Goal: Task Accomplishment & Management: Manage account settings

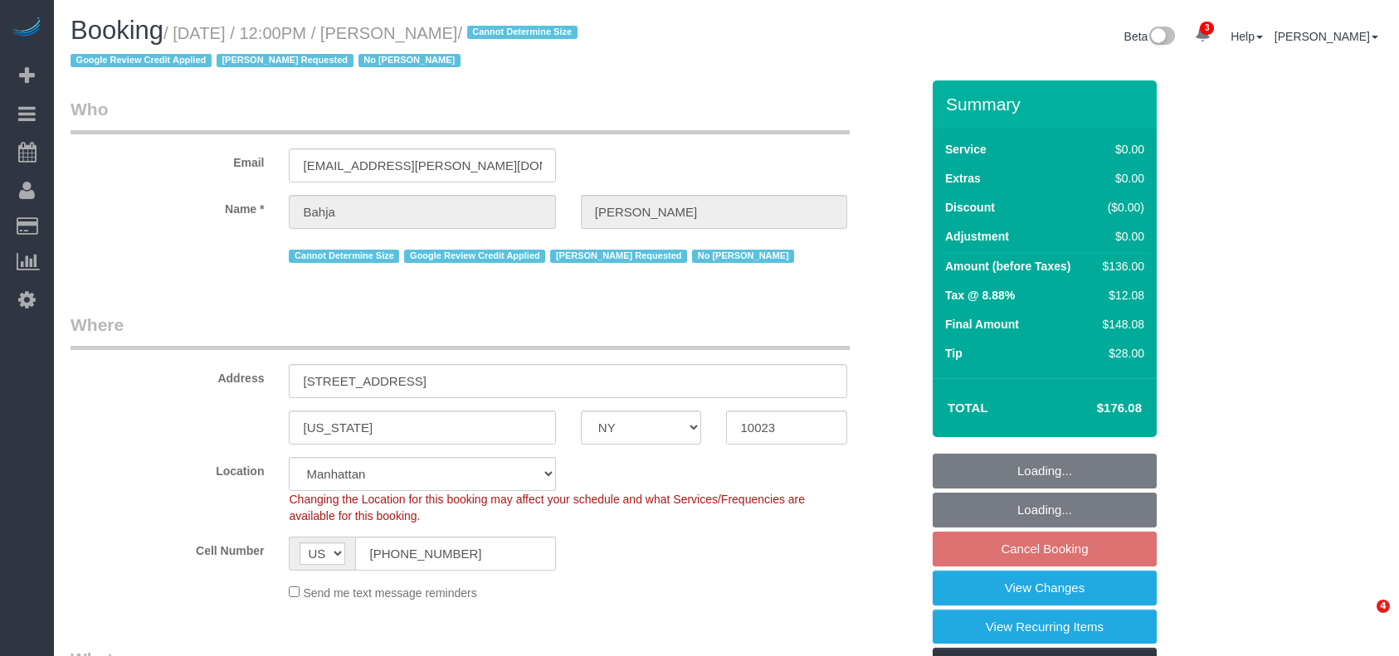
select select "NY"
select select "1"
select select "spot5"
select select "number:59"
select select "number:73"
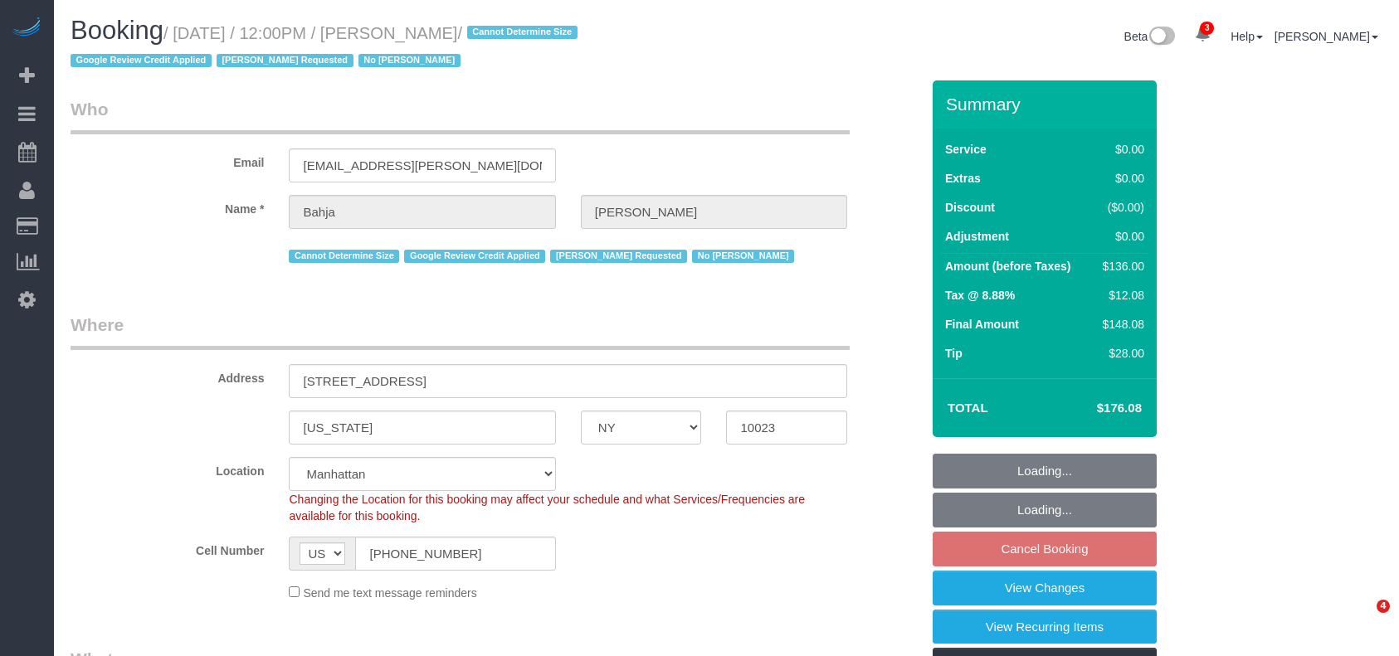
select select "number:15"
select select "number:6"
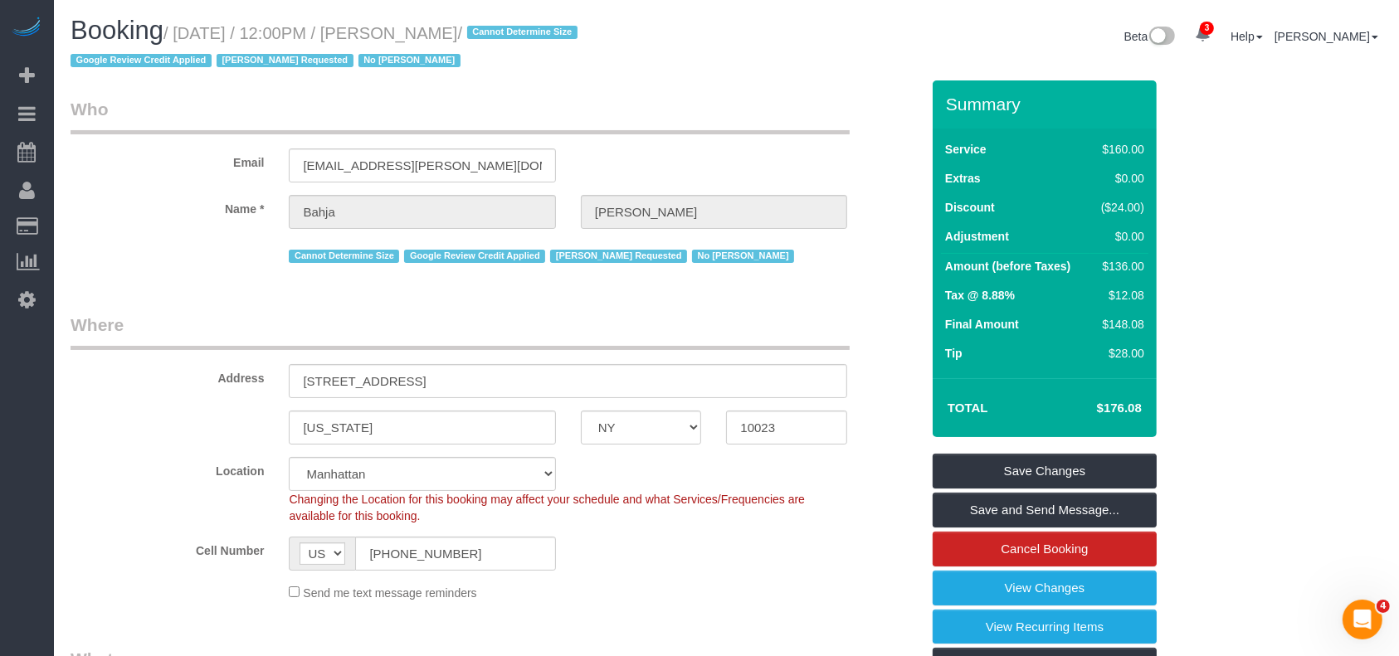
drag, startPoint x: 179, startPoint y: 33, endPoint x: 512, endPoint y: 34, distance: 332.7
click at [512, 34] on small "/ August 26, 2025 / 12:00PM / Bahja Johnson / Cannot Determine Size Google Revi…" at bounding box center [327, 47] width 512 height 46
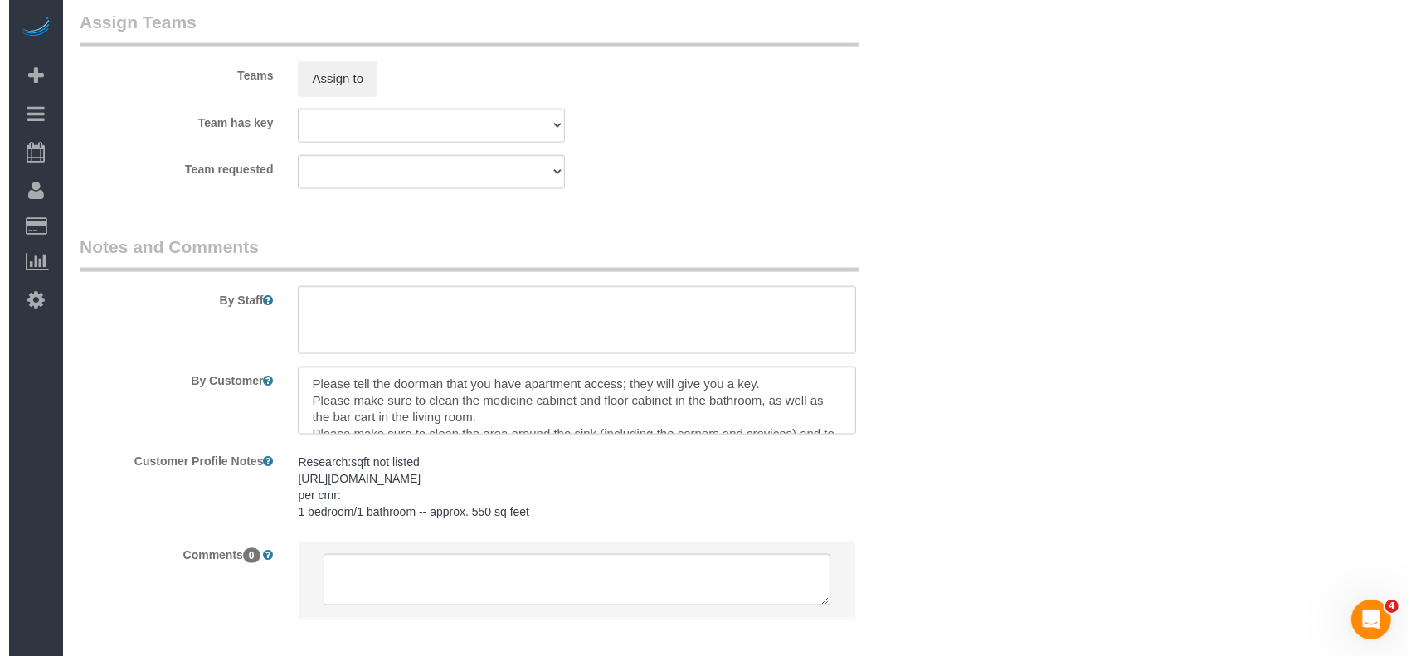
scroll to position [2212, 0]
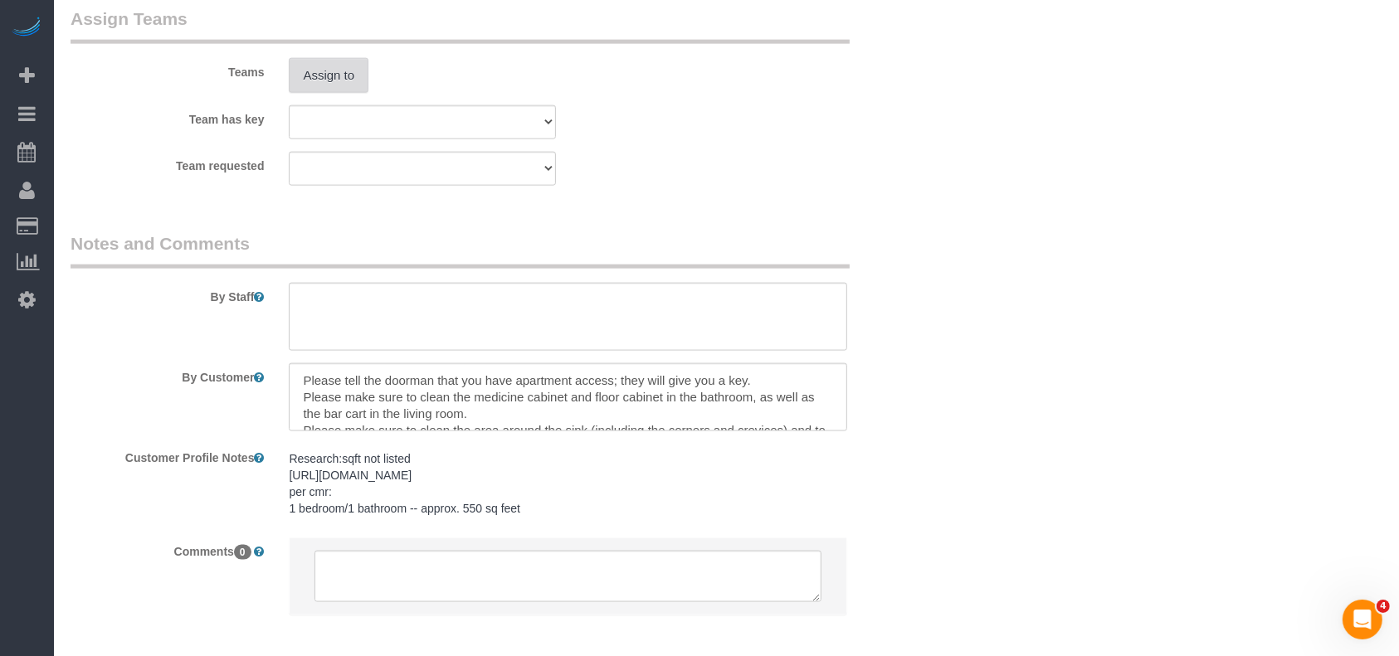
click at [318, 75] on button "Assign to" at bounding box center [329, 75] width 80 height 35
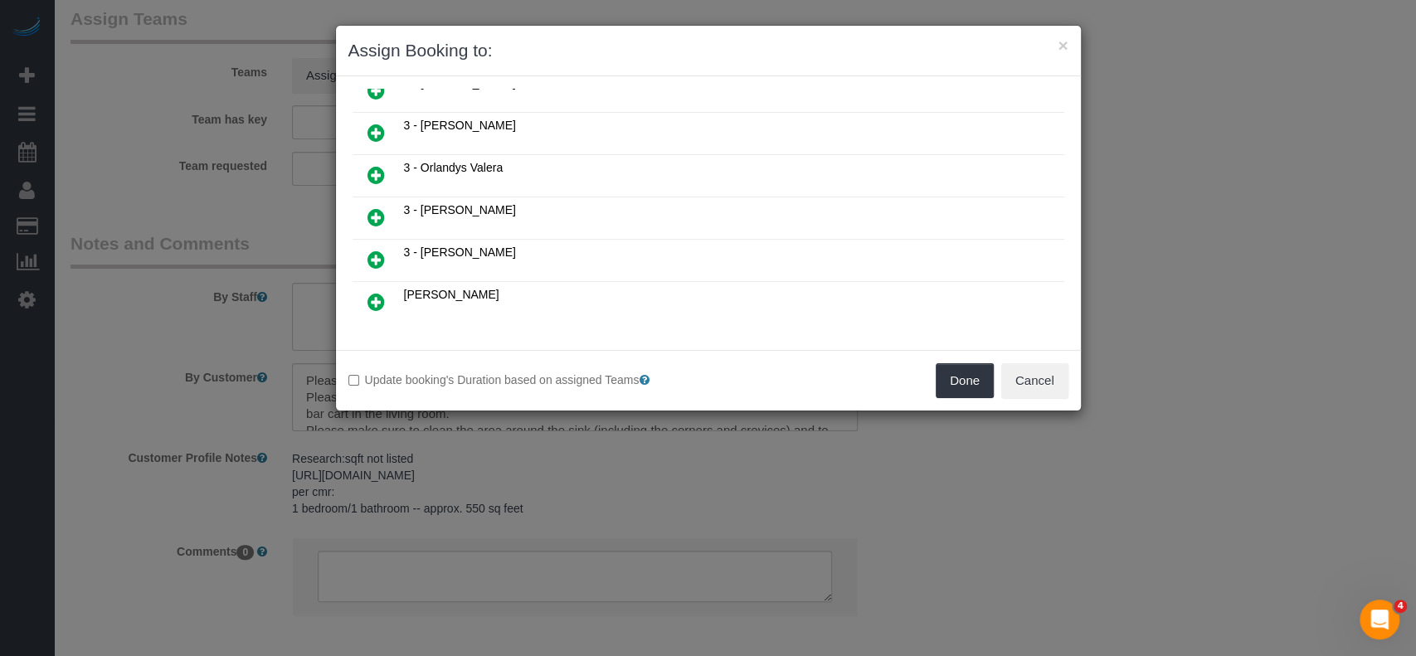
scroll to position [1566, 0]
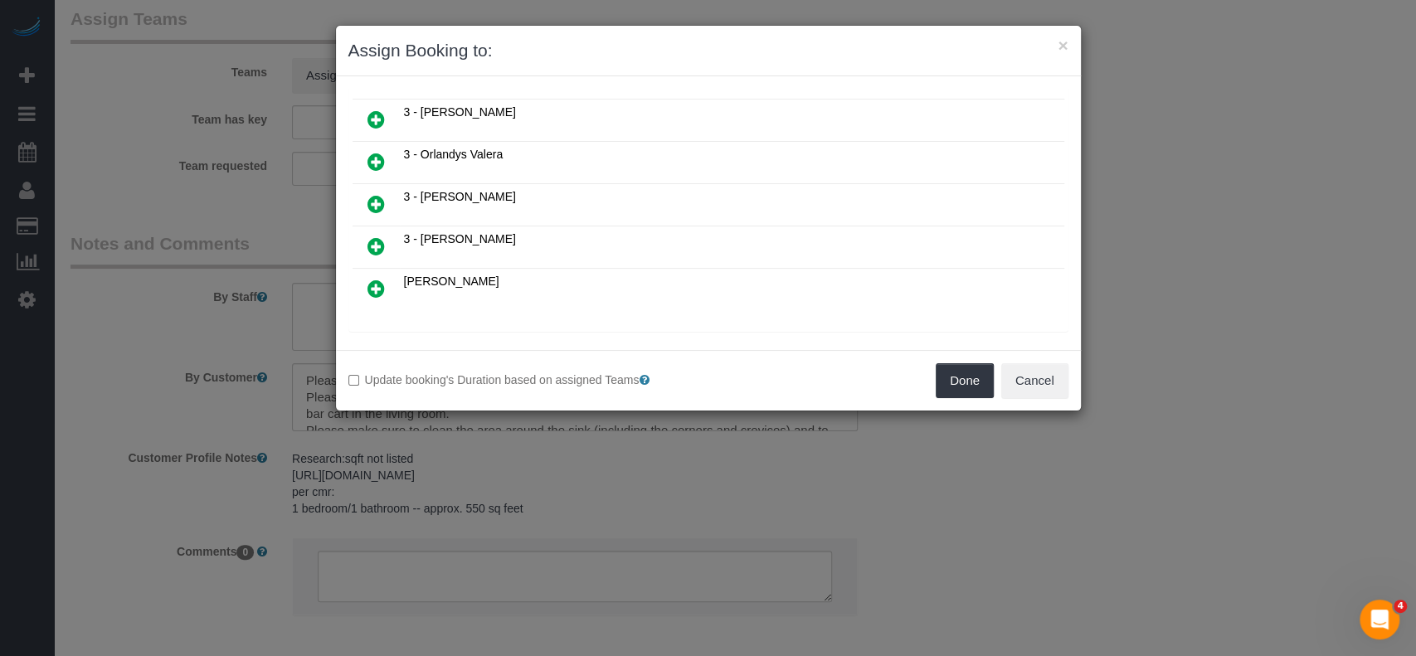
click at [459, 344] on icon at bounding box center [460, 350] width 10 height 12
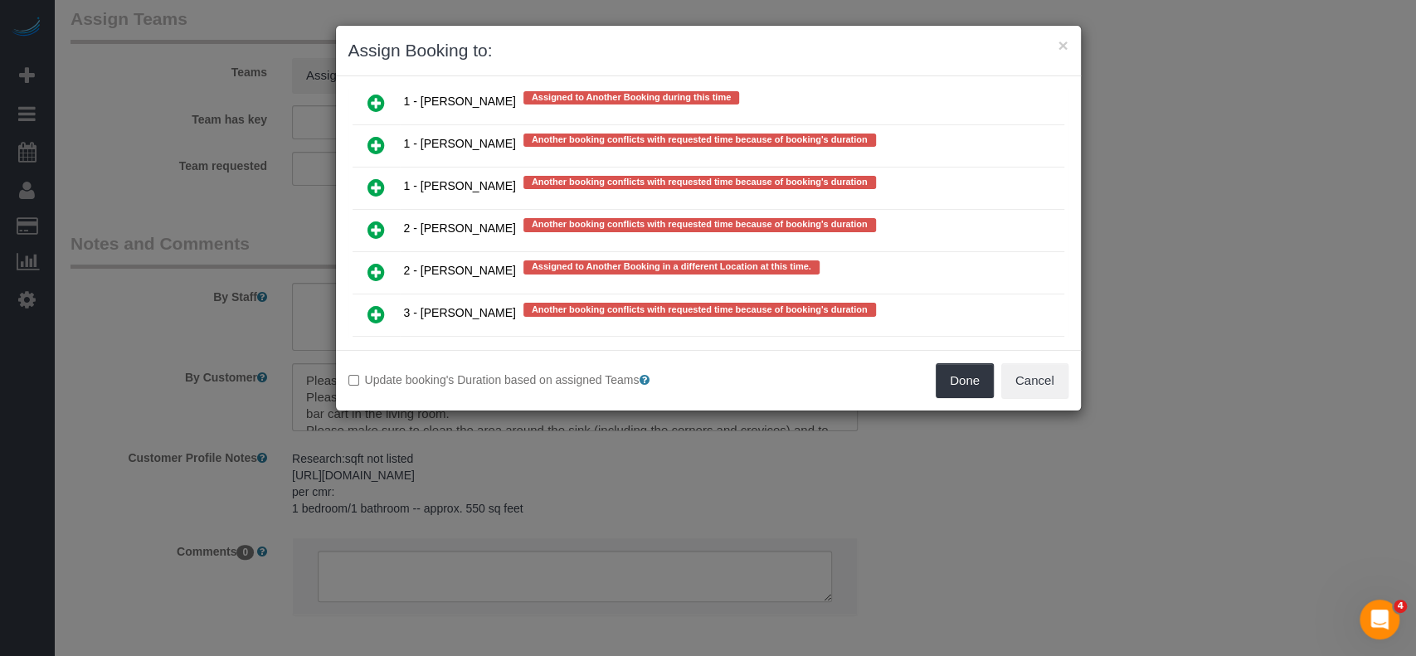
scroll to position [3325, 0]
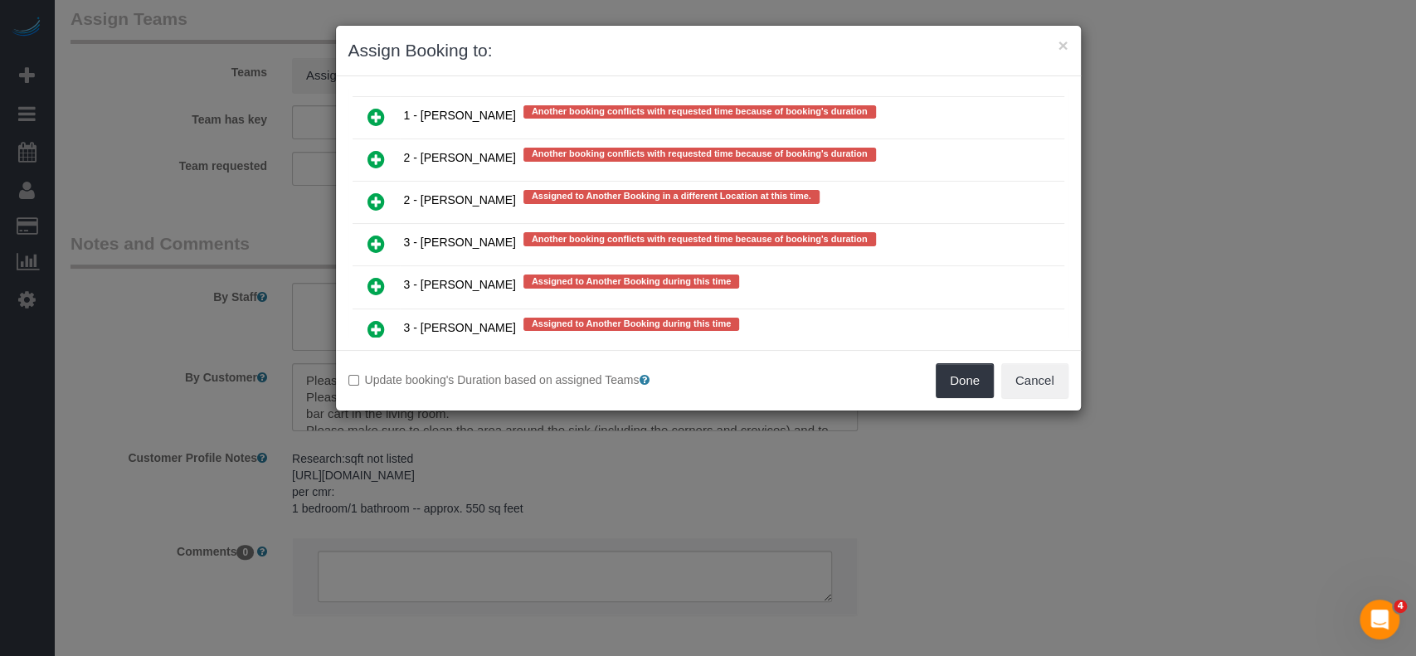
click at [377, 319] on icon at bounding box center [376, 329] width 17 height 20
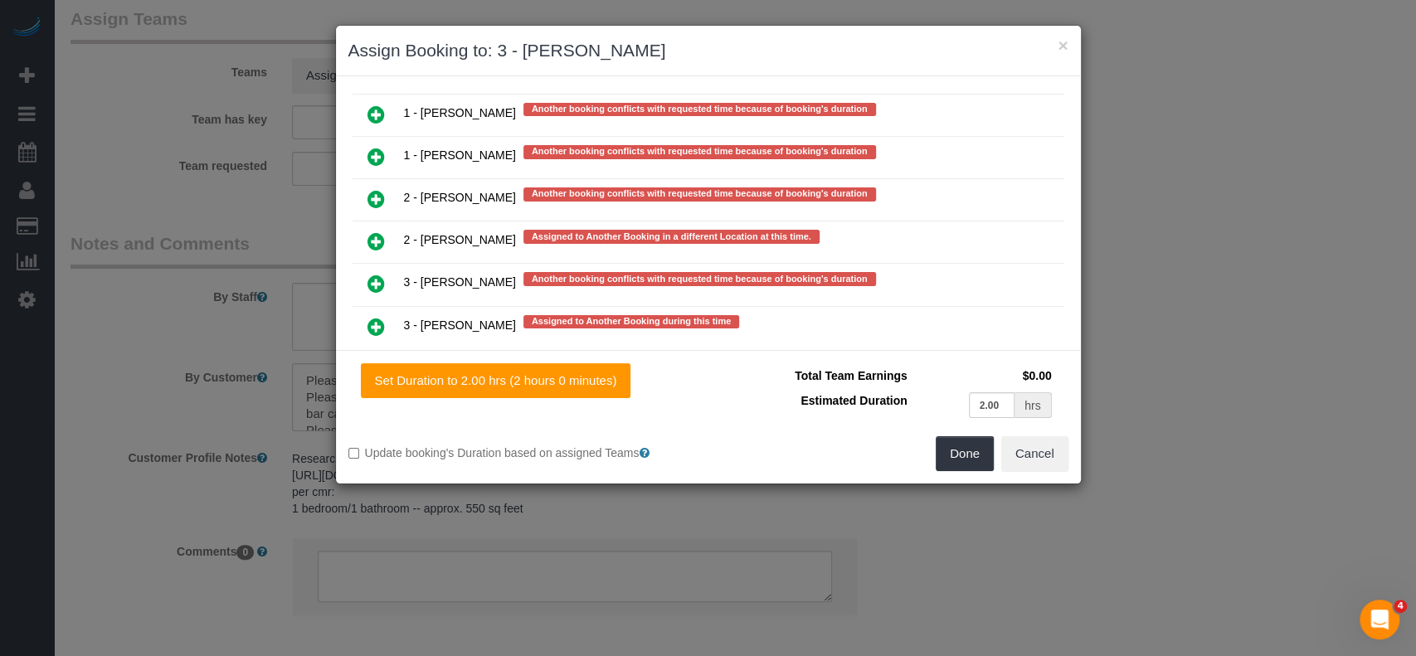
scroll to position [3323, 0]
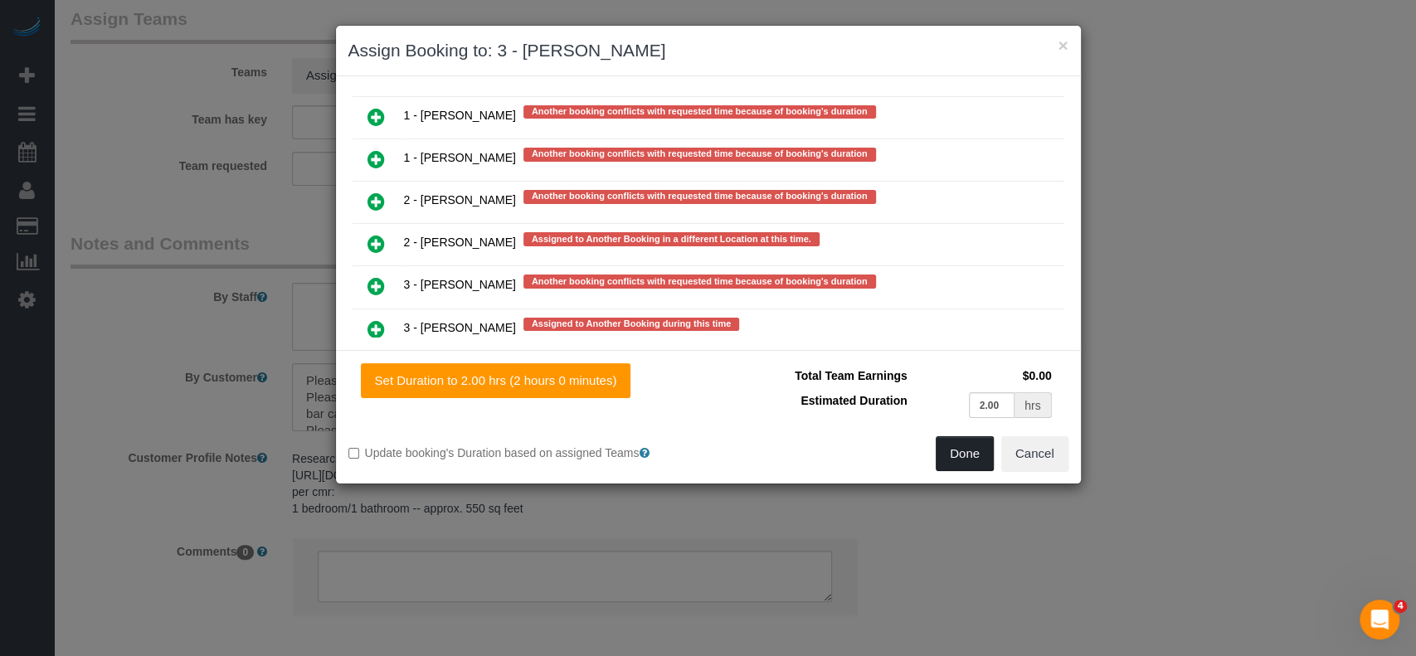
click at [963, 448] on button "Done" at bounding box center [965, 453] width 58 height 35
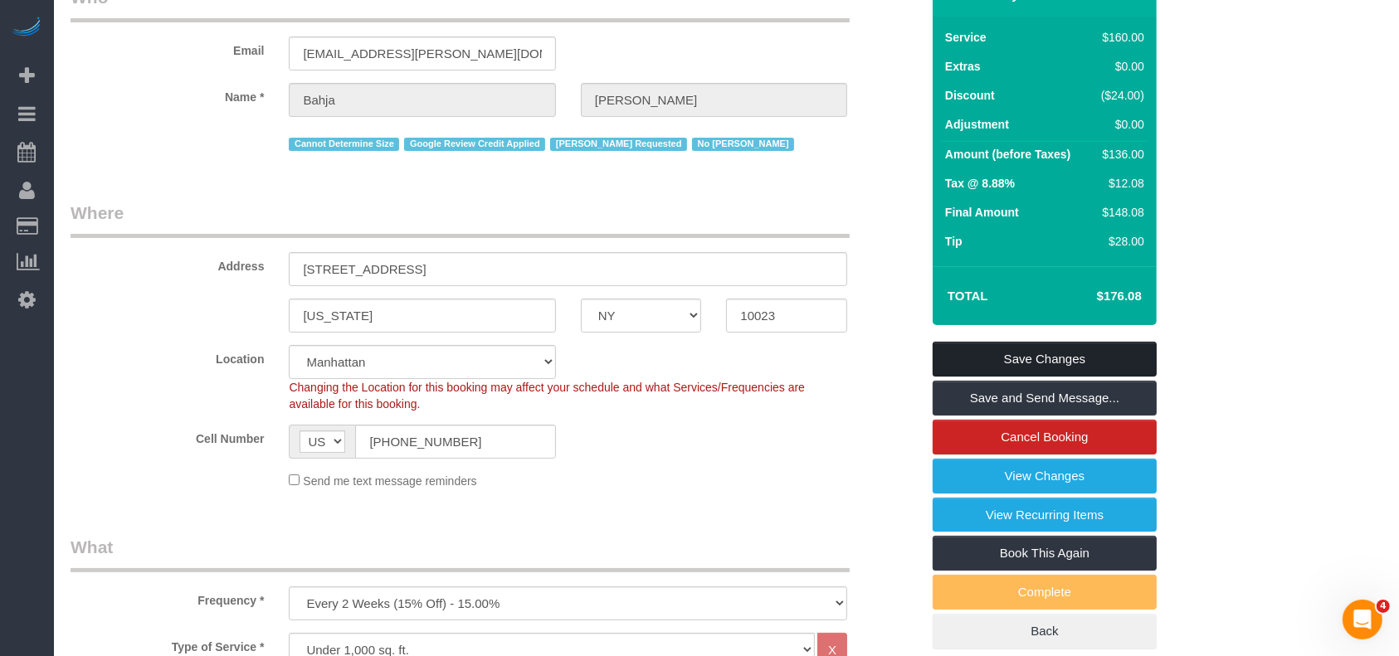
scroll to position [110, 0]
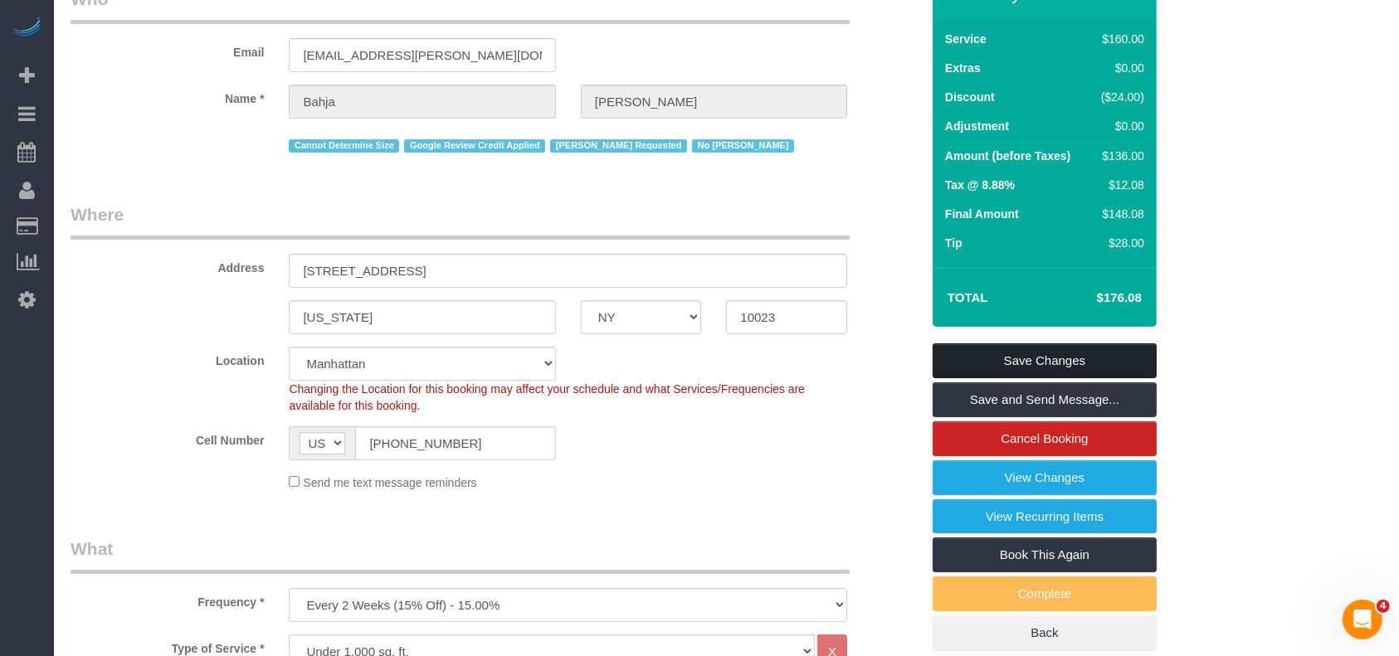
click at [1084, 349] on link "Save Changes" at bounding box center [1044, 360] width 224 height 35
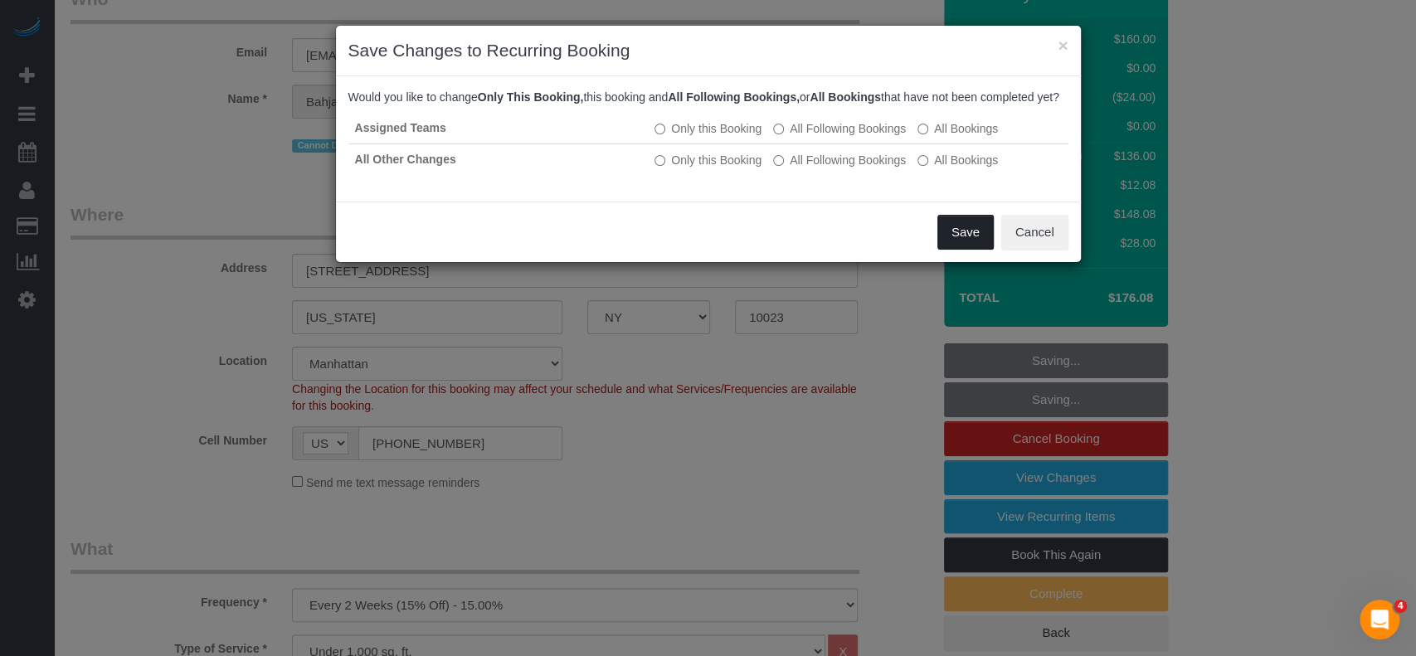
drag, startPoint x: 958, startPoint y: 244, endPoint x: 949, endPoint y: 262, distance: 20.4
click at [956, 250] on button "Save" at bounding box center [965, 232] width 56 height 35
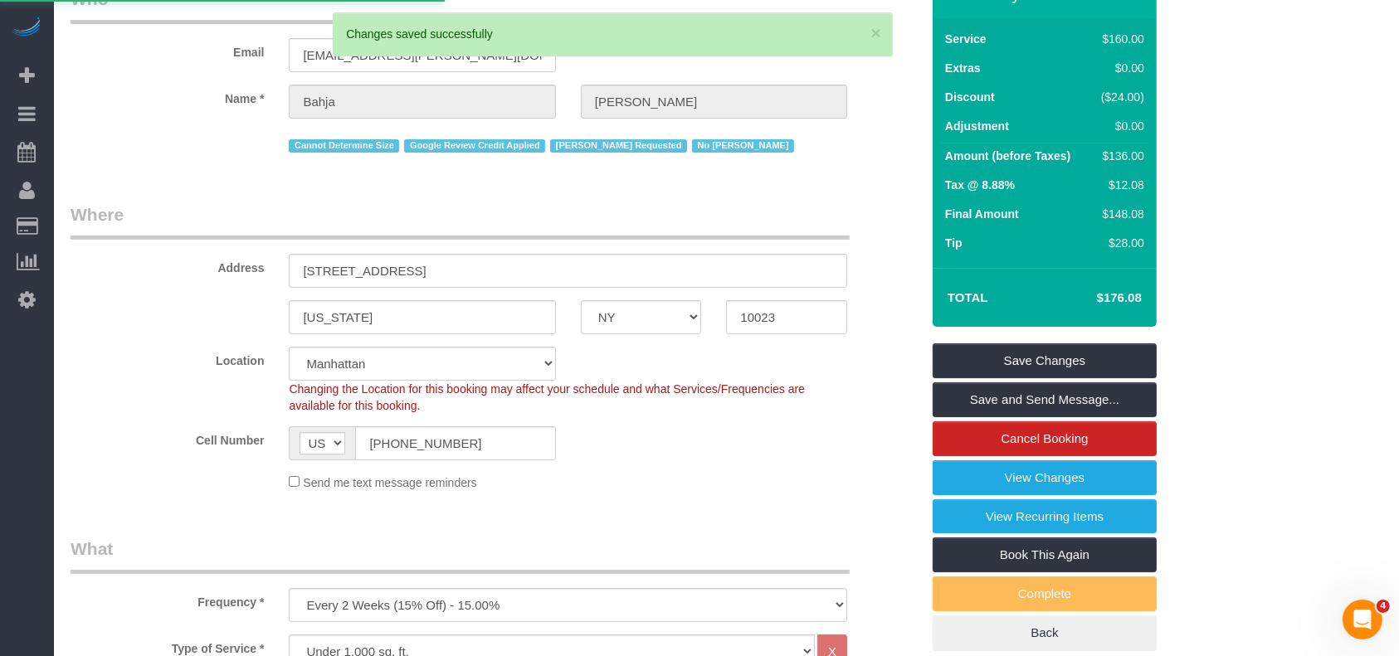
select select "**********"
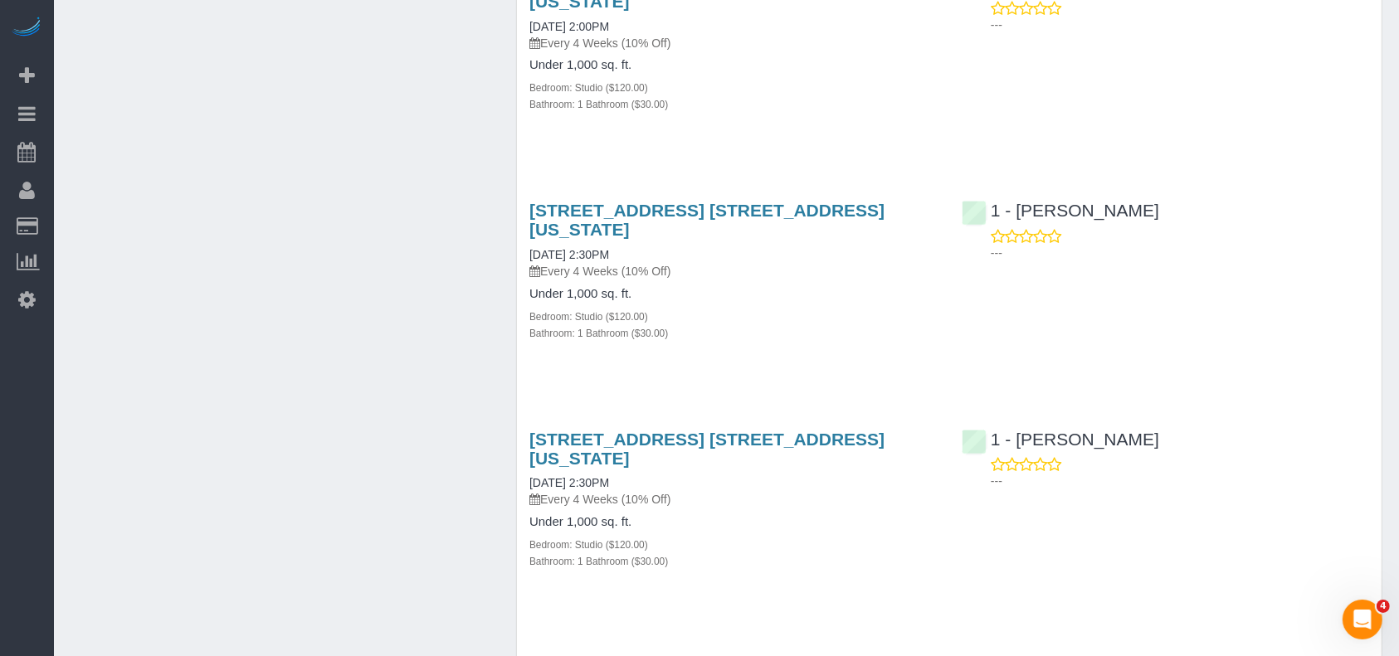
scroll to position [1770, 0]
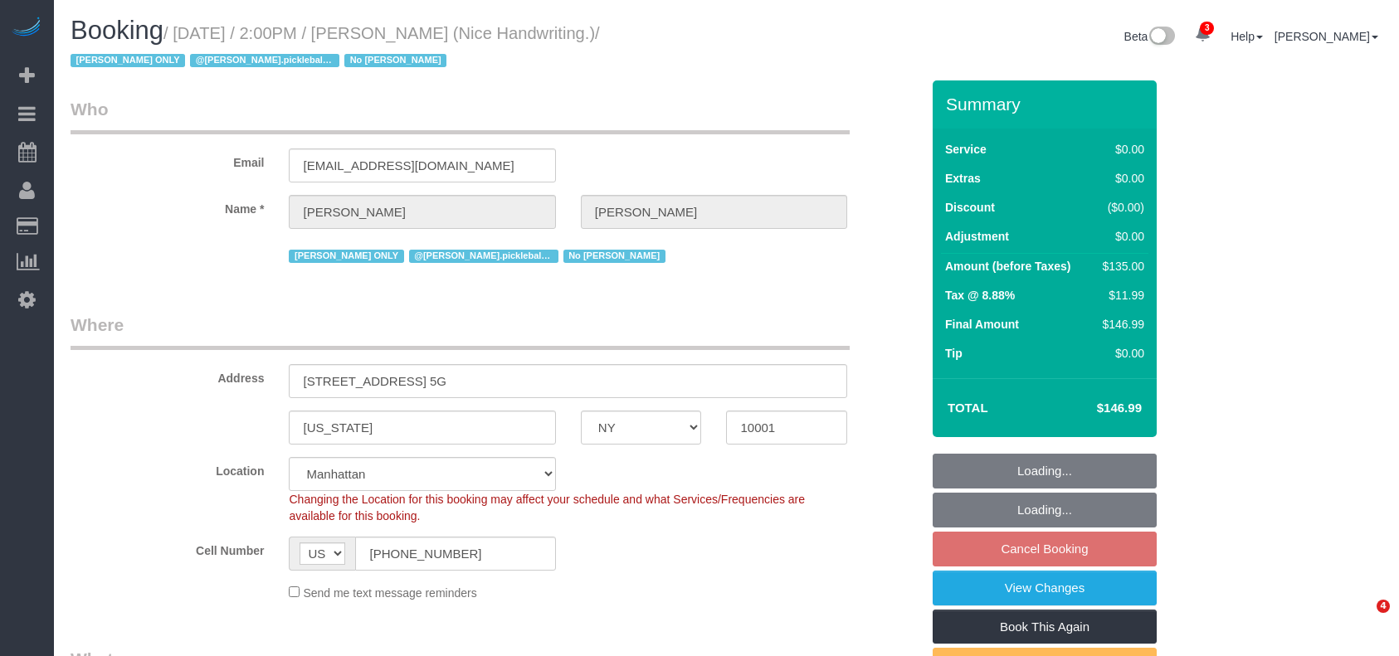
select select "NY"
select select "number:56"
select select "number:79"
select select "number:15"
select select "number:6"
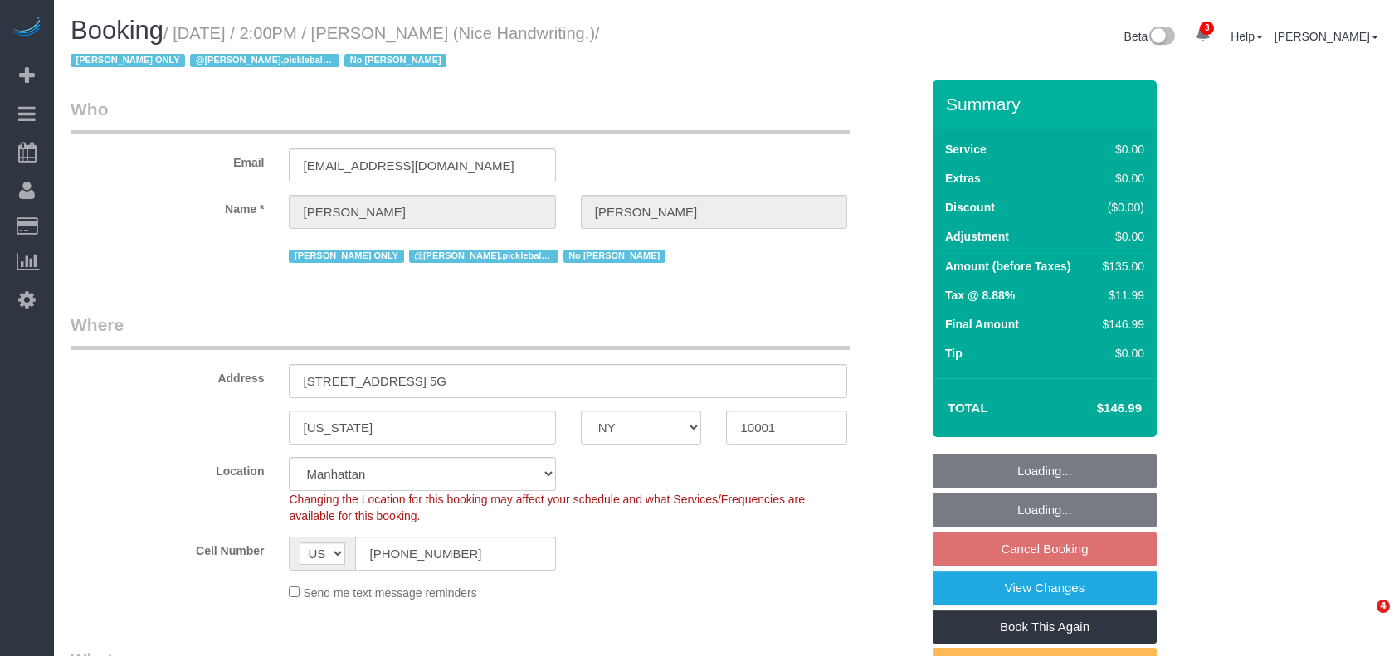
select select "spot7"
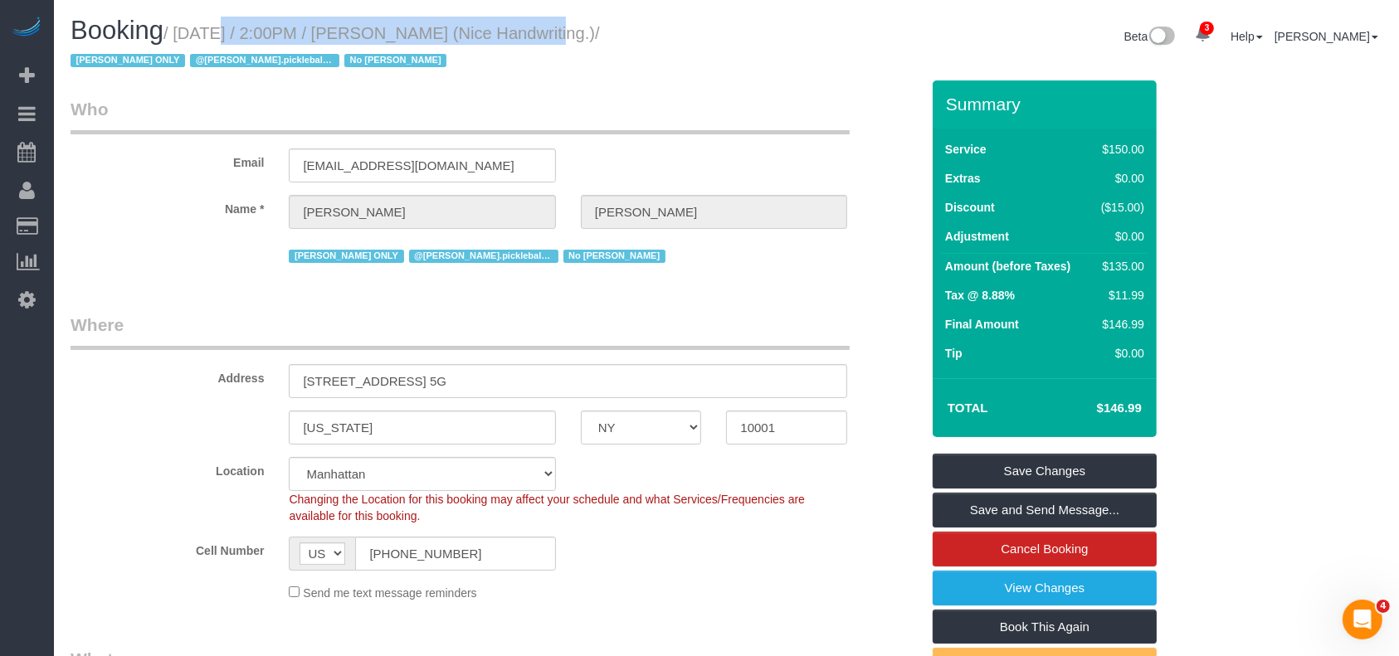
drag, startPoint x: 185, startPoint y: 32, endPoint x: 515, endPoint y: 32, distance: 330.2
click at [515, 32] on small "/ August 26, 2025 / 2:00PM / Brianna Hawkins (Nice Handwriting.) / Ingrid Malas…" at bounding box center [335, 47] width 529 height 46
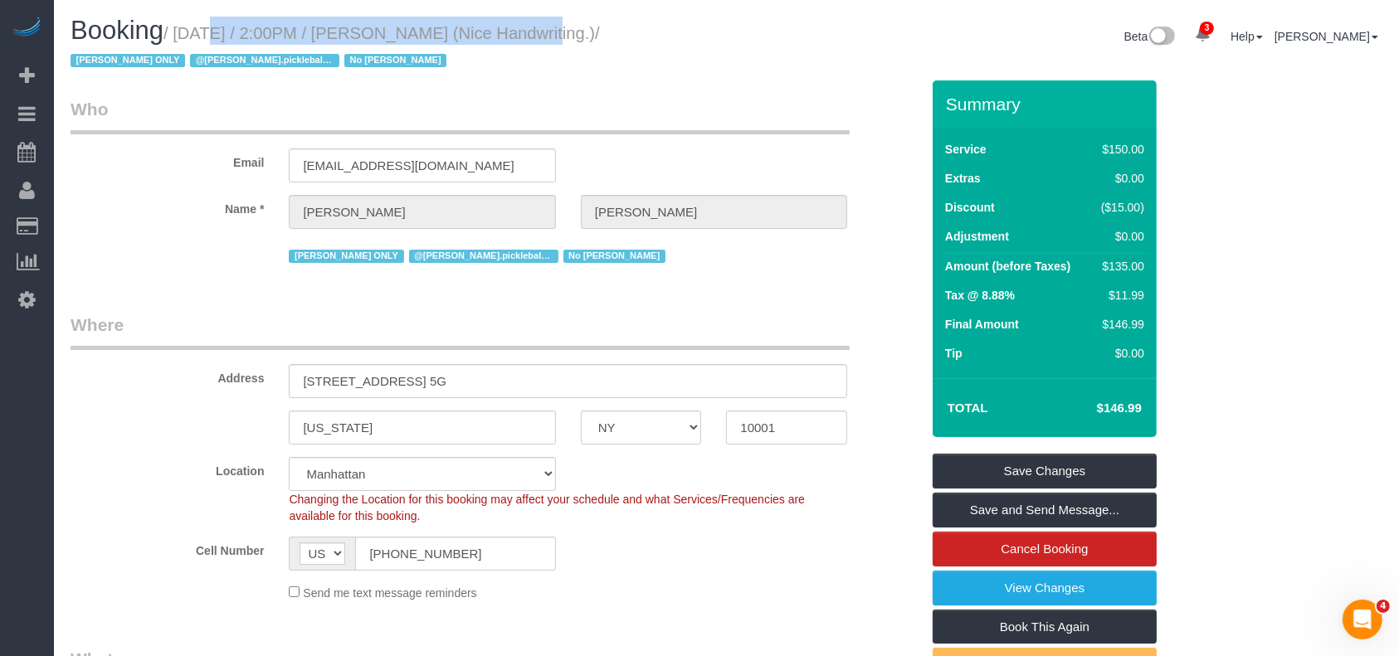
drag, startPoint x: 184, startPoint y: 33, endPoint x: 522, endPoint y: 52, distance: 338.2
click at [511, 30] on small "/ August 26, 2025 / 2:00PM / Brianna Hawkins (Nice Handwriting.) / Ingrid Malas…" at bounding box center [335, 47] width 529 height 46
copy small "August 26, 2025 / 2:00PM / Brianna Hawkins"
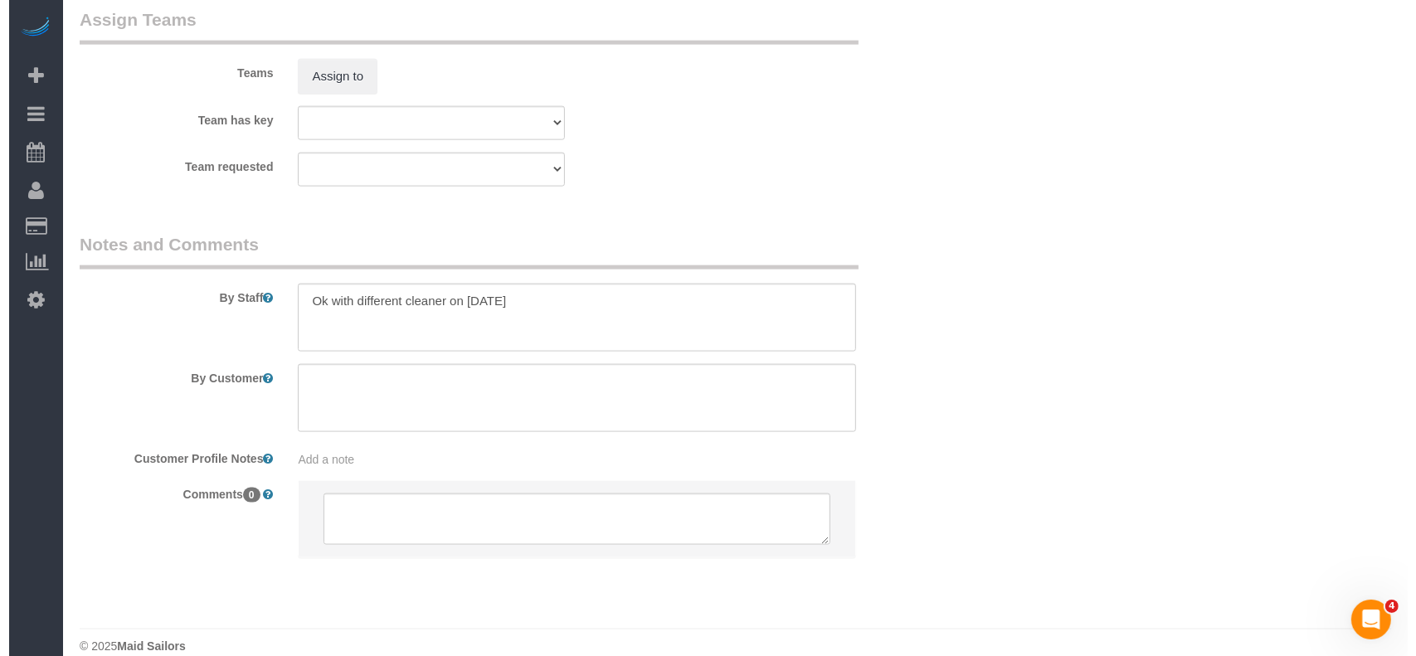
scroll to position [2158, 0]
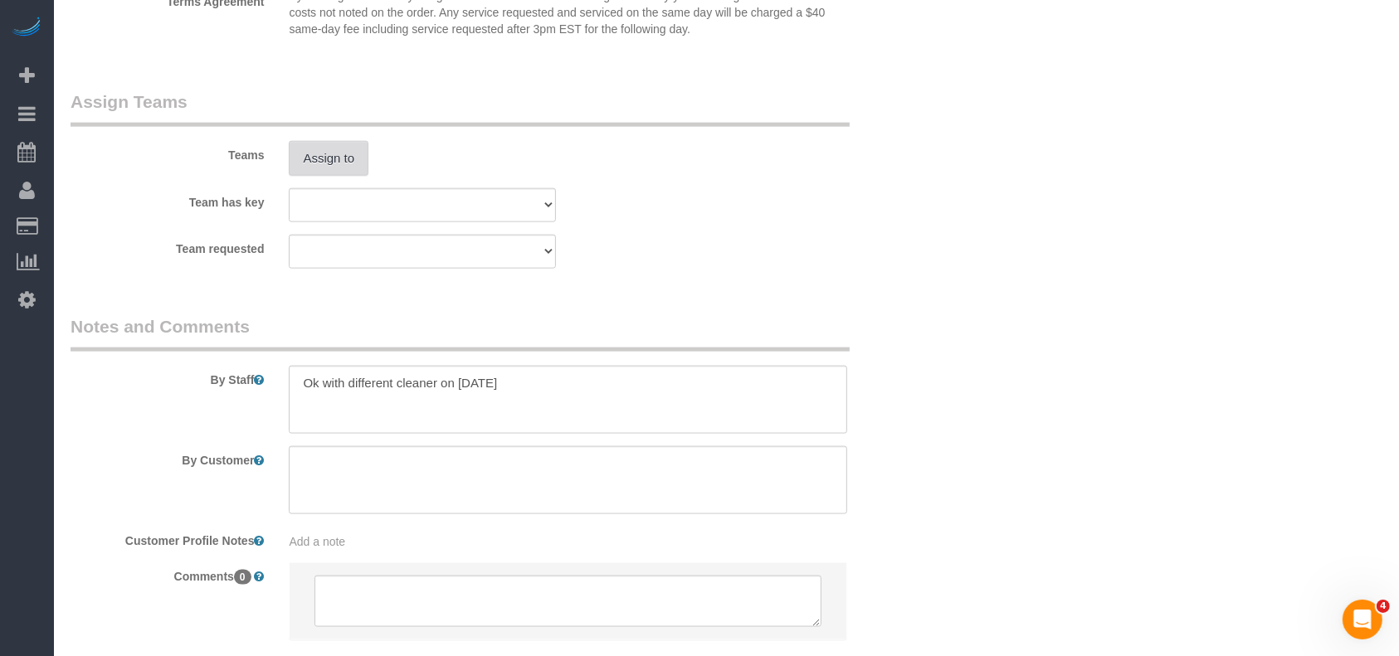
click at [346, 168] on button "Assign to" at bounding box center [329, 158] width 80 height 35
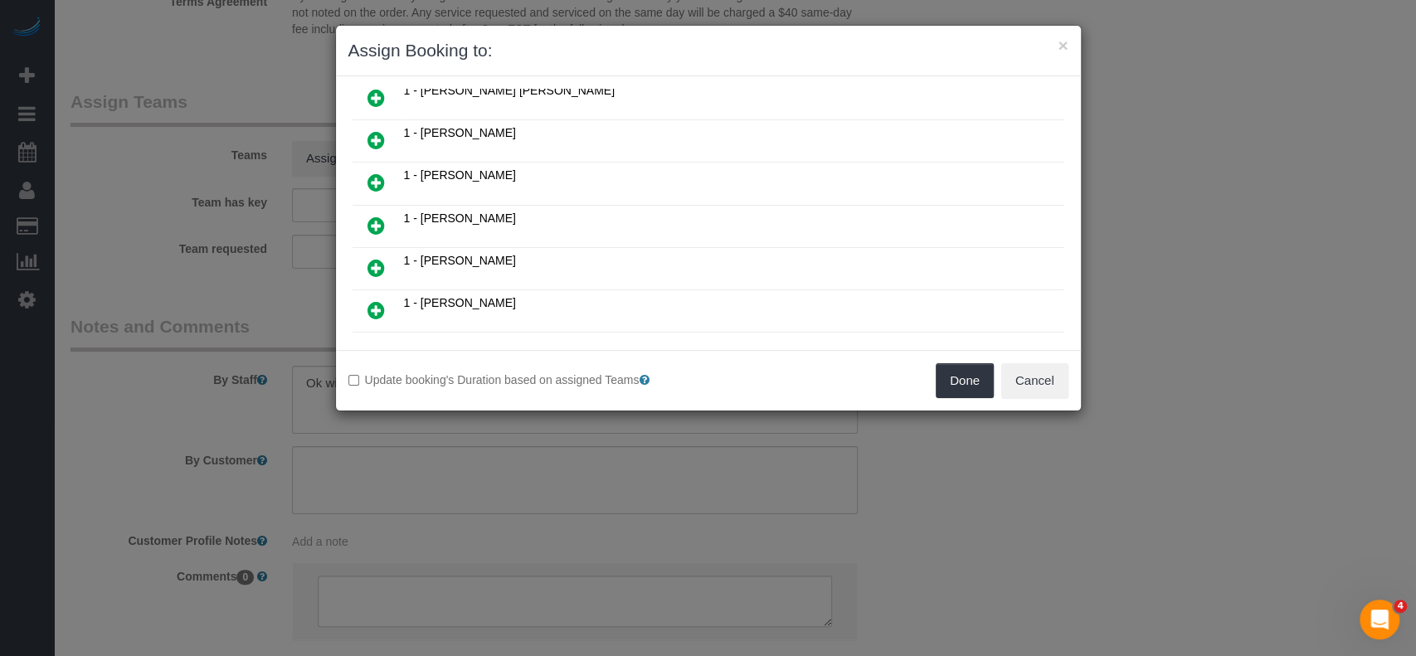
scroll to position [332, 0]
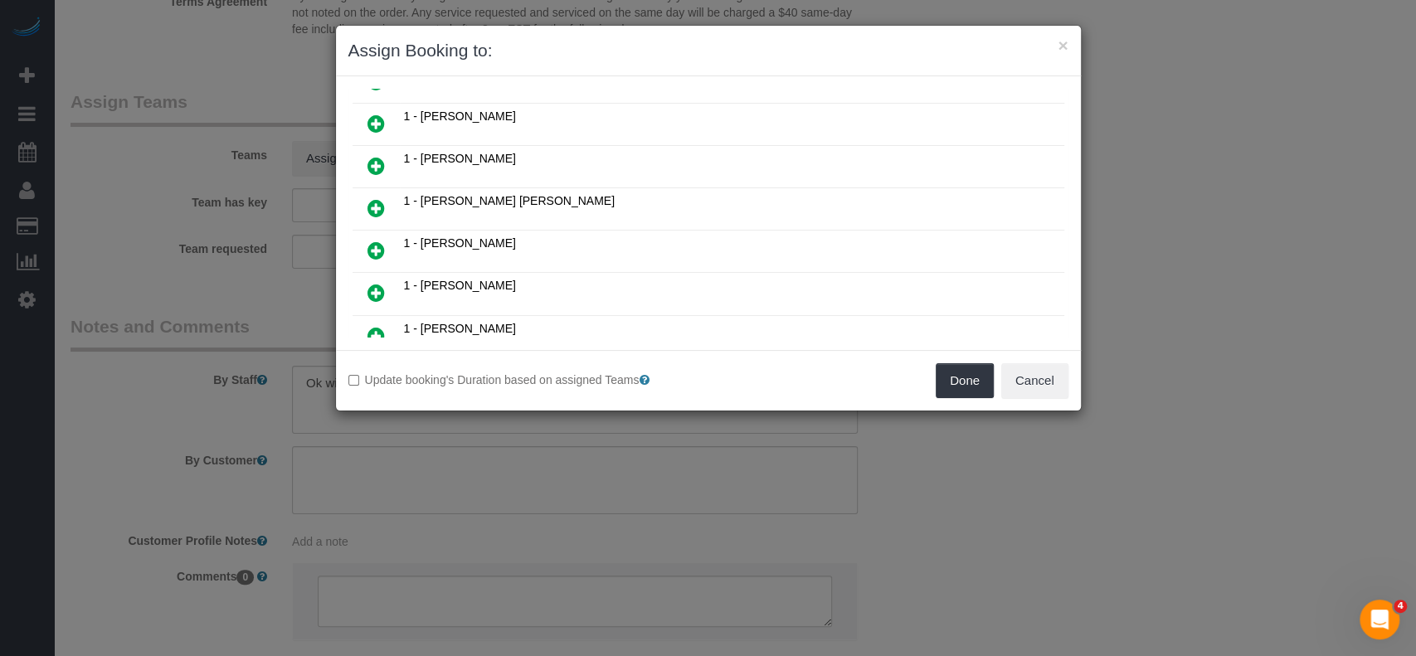
click at [377, 283] on icon at bounding box center [376, 293] width 17 height 20
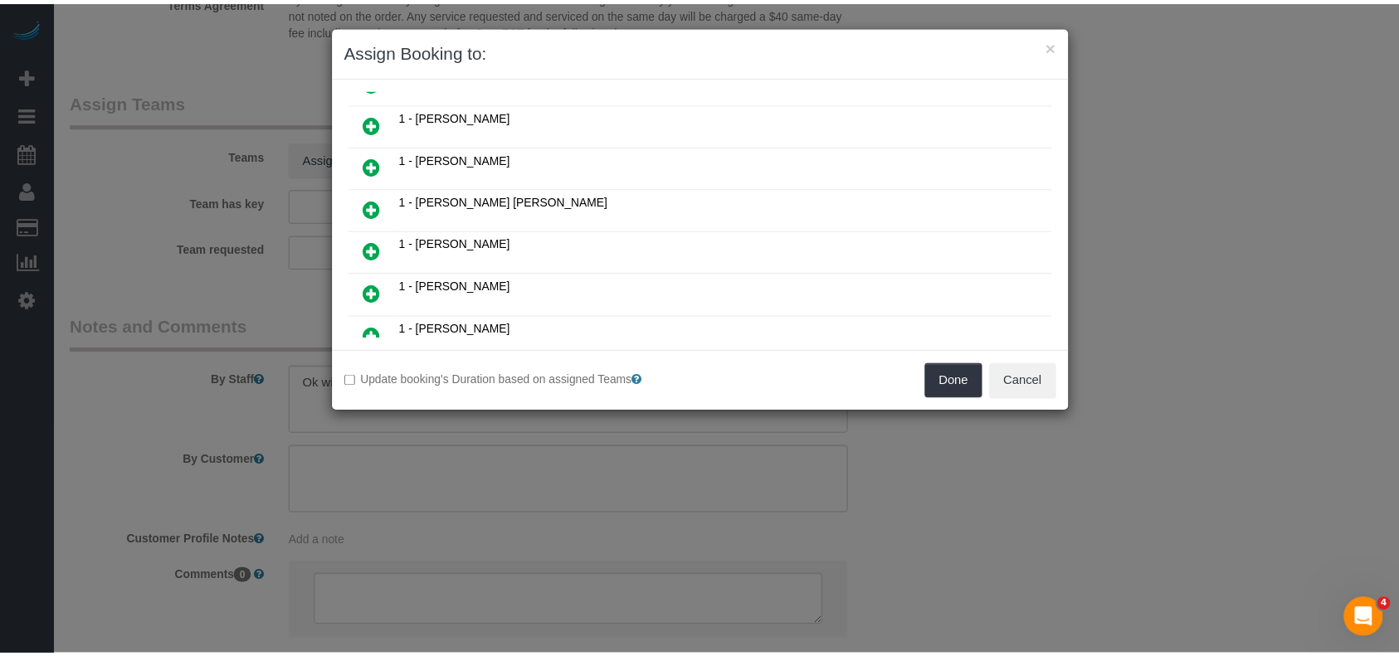
scroll to position [371, 0]
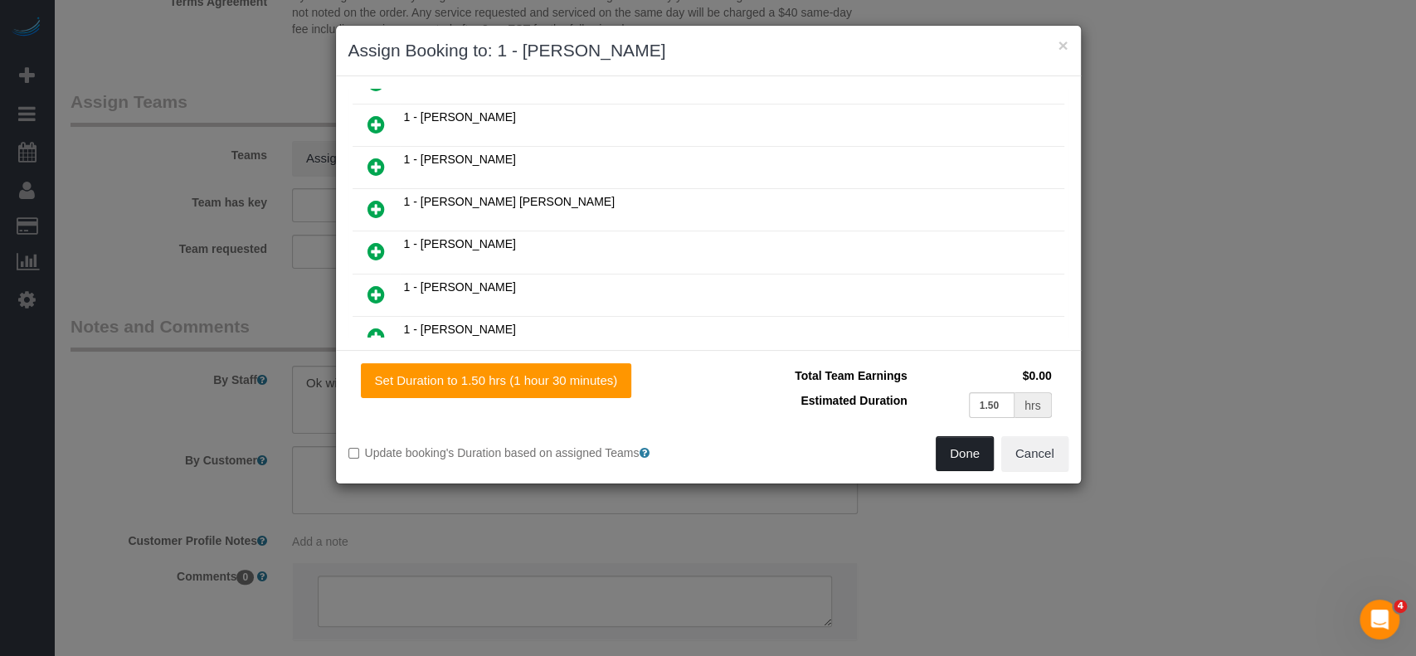
click at [943, 449] on button "Done" at bounding box center [965, 453] width 58 height 35
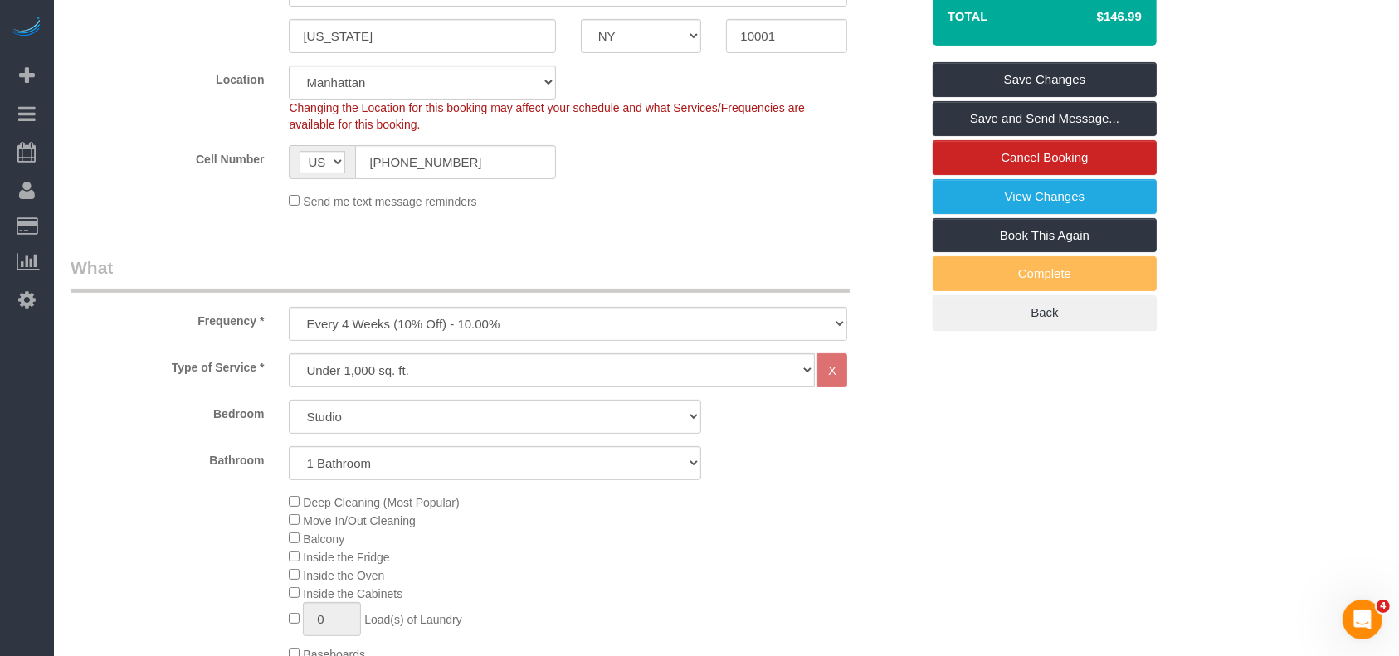
scroll to position [388, 0]
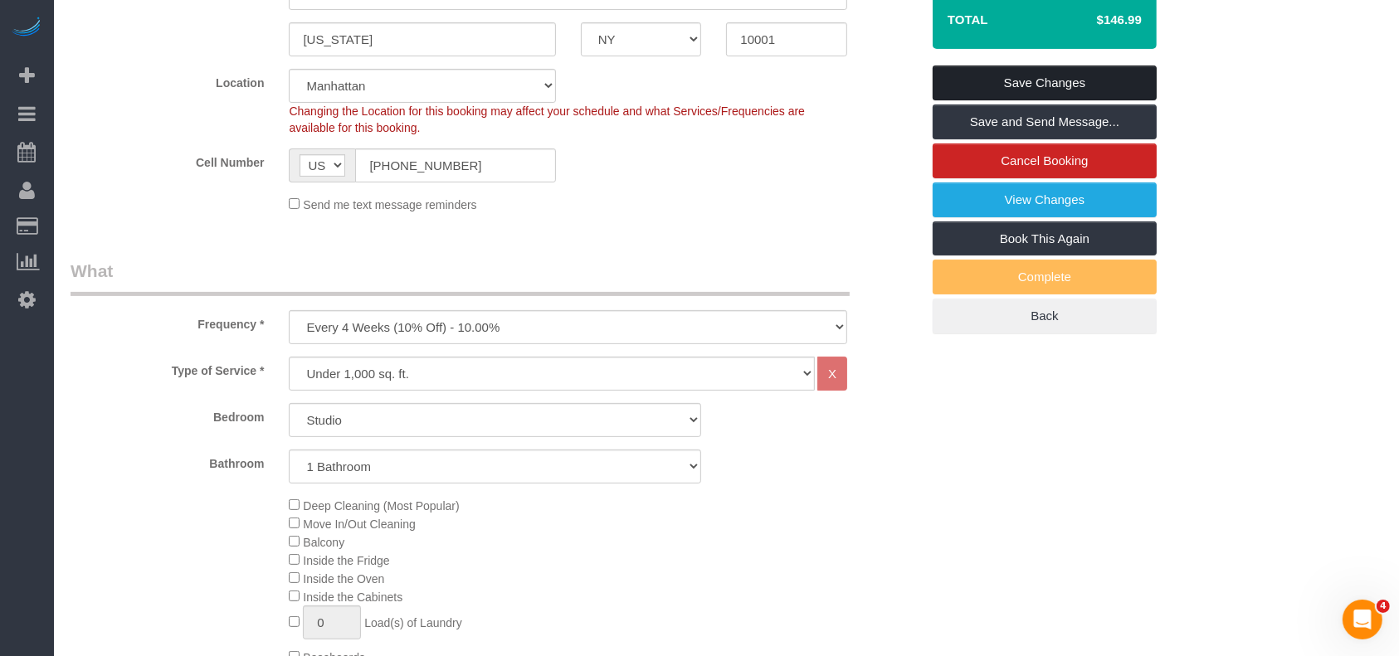
click at [1076, 71] on link "Save Changes" at bounding box center [1044, 83] width 224 height 35
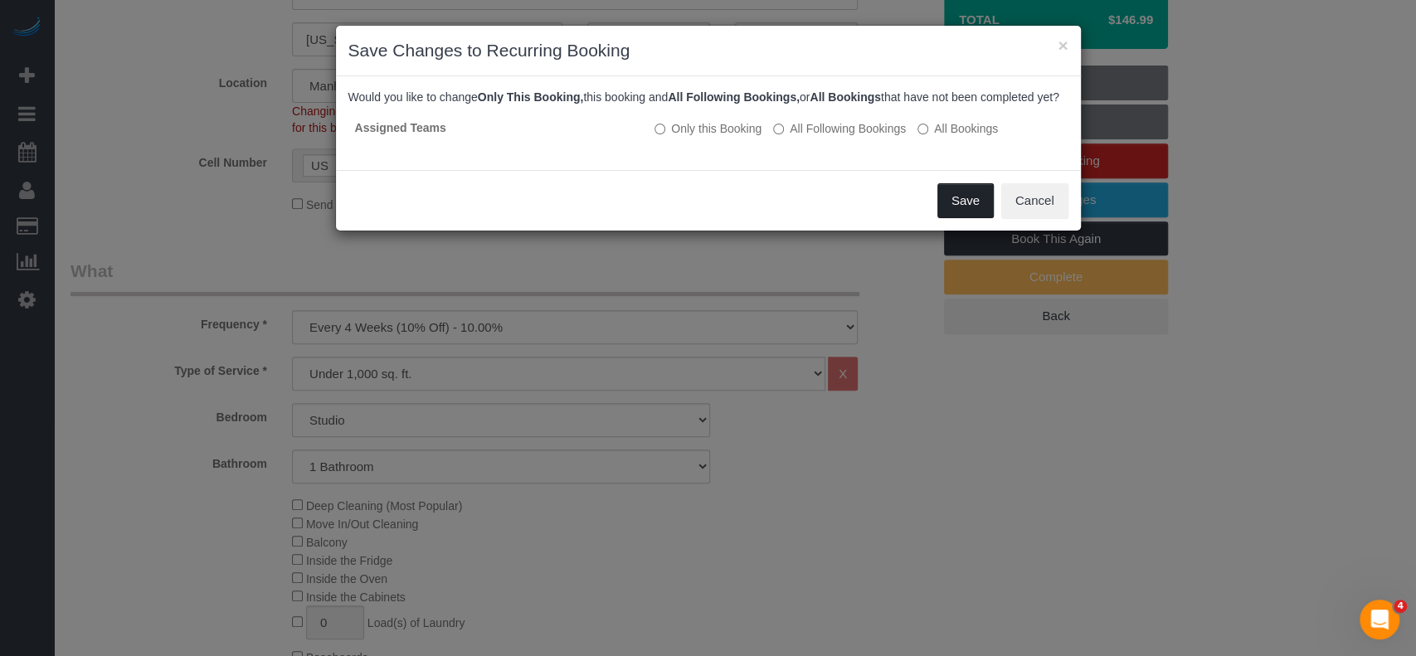
click at [948, 218] on button "Save" at bounding box center [965, 200] width 56 height 35
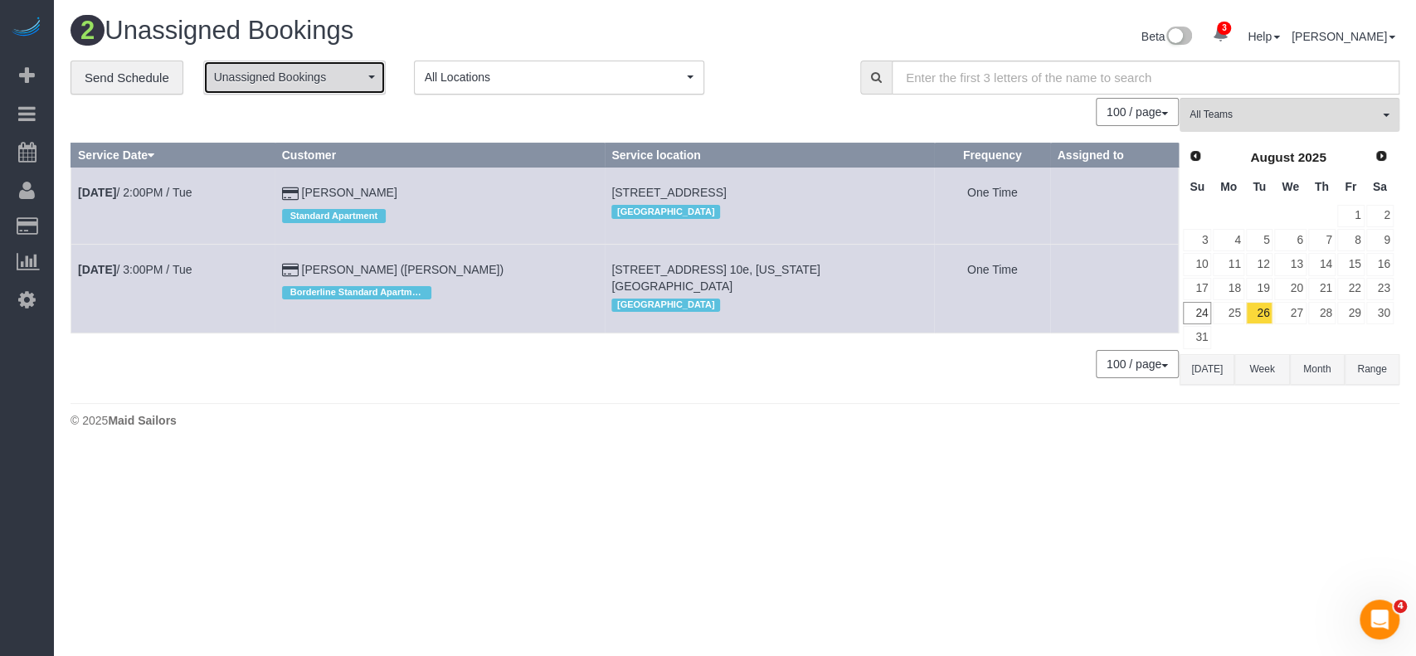
click at [368, 80] on button "Unassigned Bookings" at bounding box center [294, 78] width 183 height 34
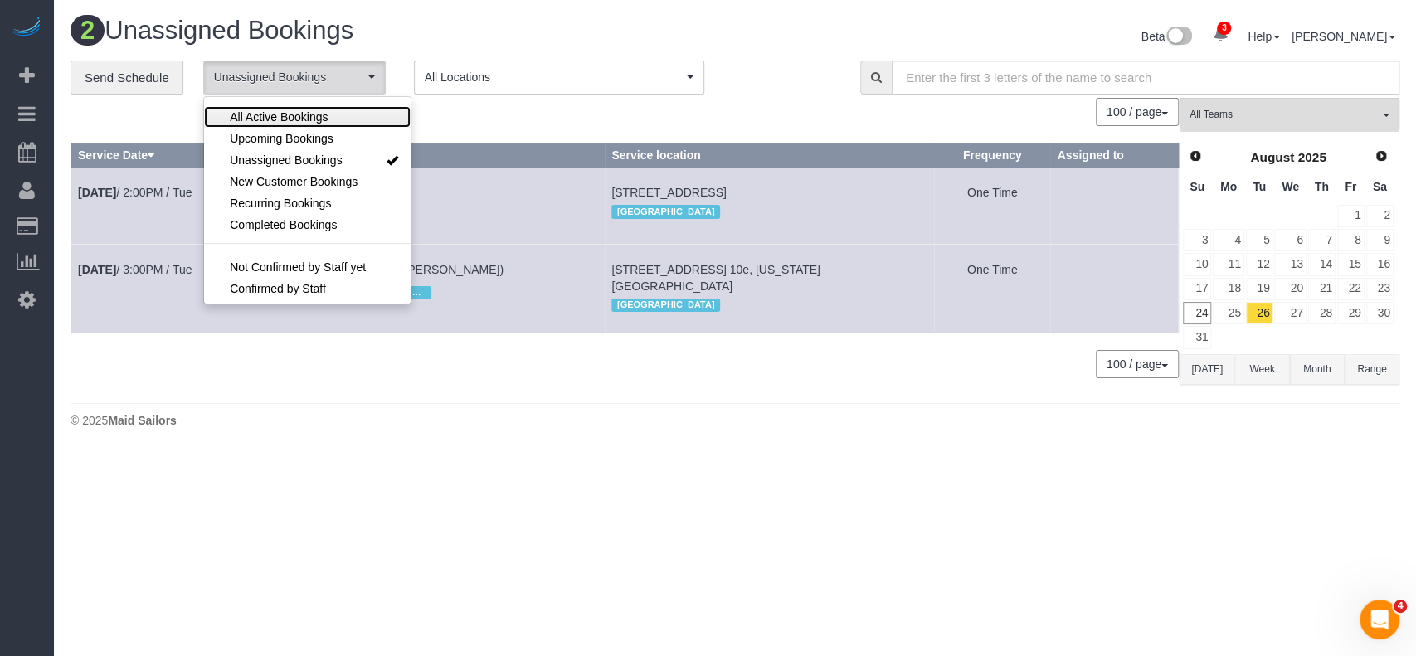
drag, startPoint x: 323, startPoint y: 114, endPoint x: 470, endPoint y: 112, distance: 147.7
click at [352, 114] on link "All Active Bookings" at bounding box center [307, 117] width 207 height 22
click at [483, 114] on div "100 / page 10 / page 20 / page 30 / page 40 / page 50 / page 100 / page" at bounding box center [625, 112] width 1108 height 28
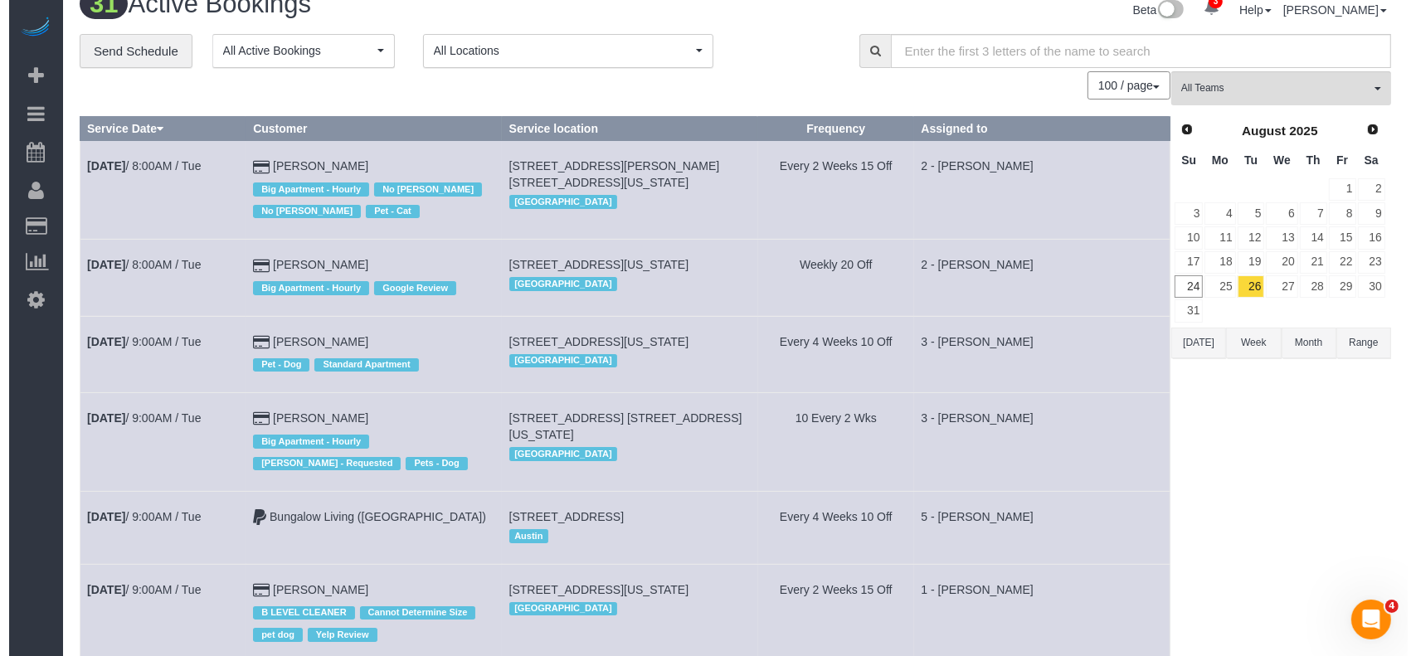
scroll to position [0, 0]
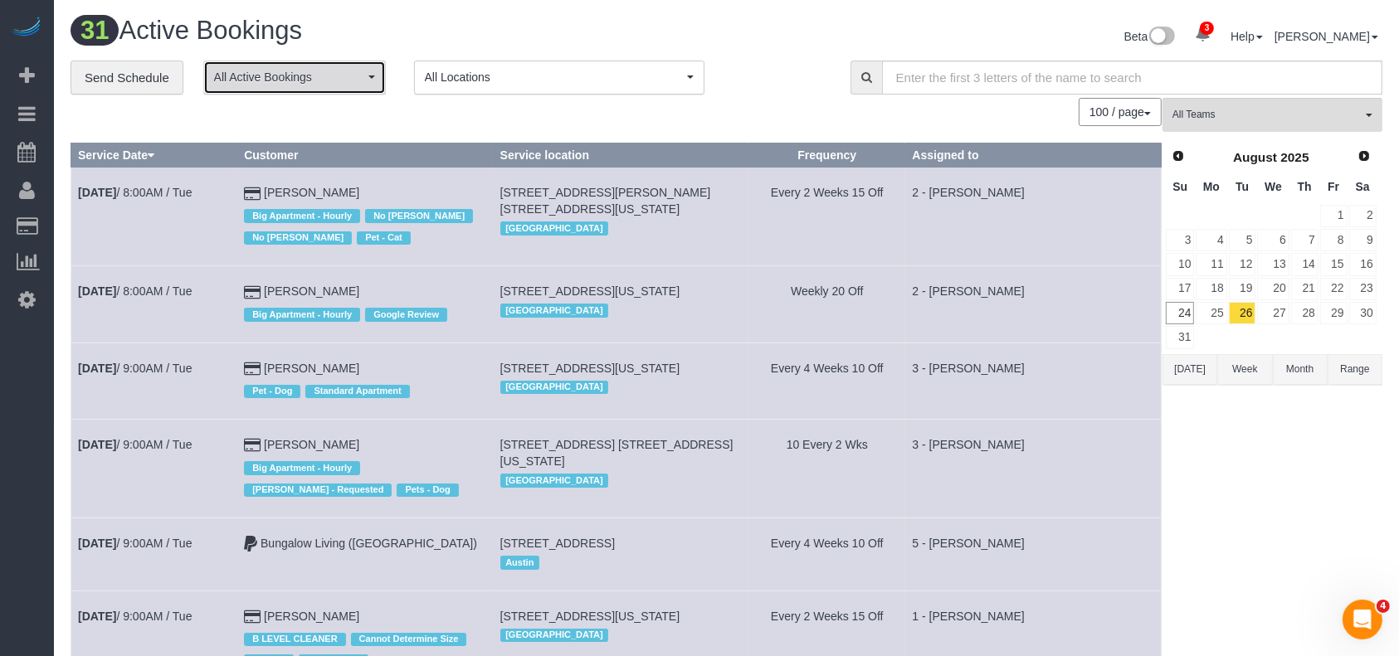
click at [374, 77] on button "All Active Bookings" at bounding box center [294, 78] width 183 height 34
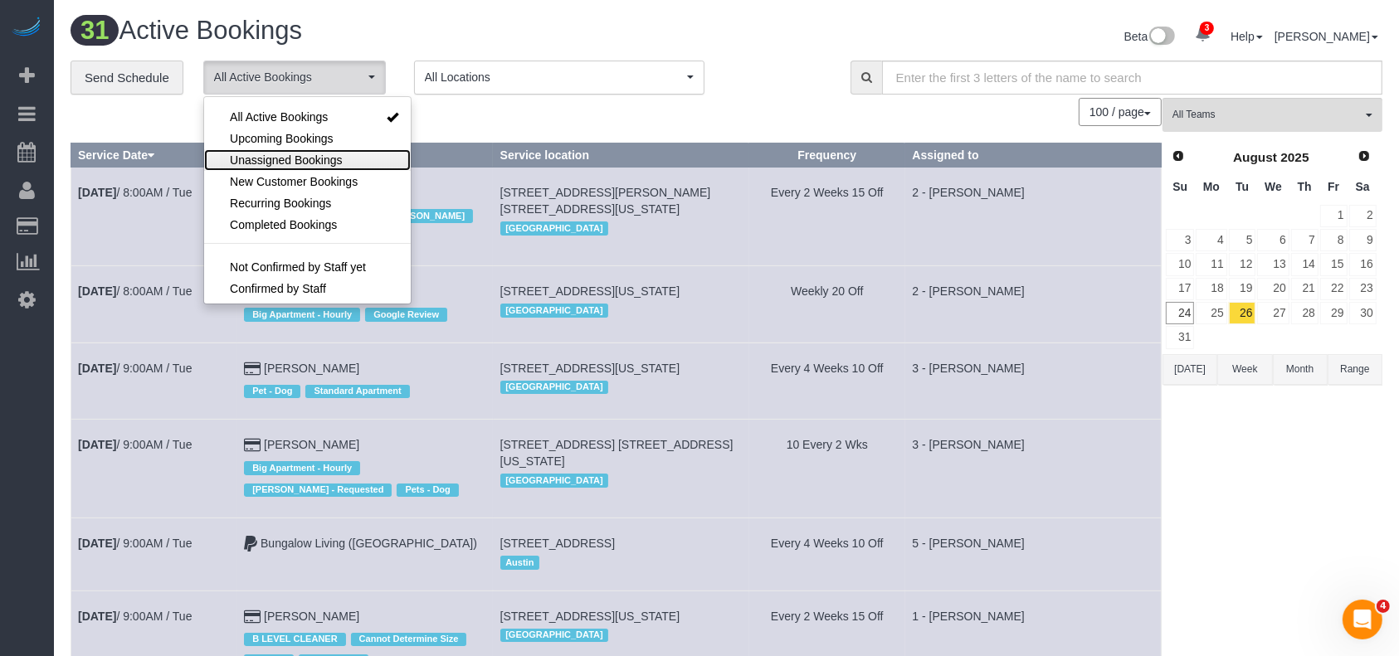
click at [314, 157] on span "Unassigned Bookings" at bounding box center [286, 160] width 112 height 17
select select "**********"
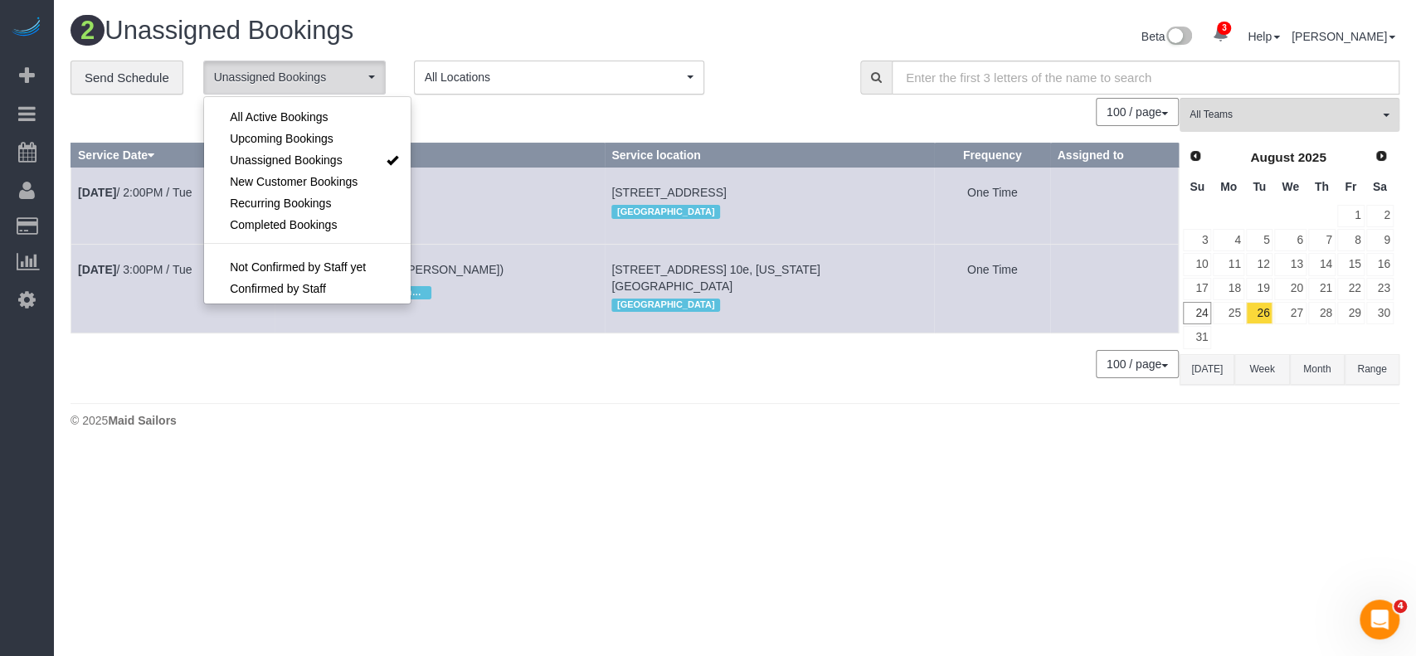
click at [480, 108] on div "100 / page 10 / page 20 / page 30 / page 40 / page 50 / page 100 / page" at bounding box center [625, 112] width 1108 height 28
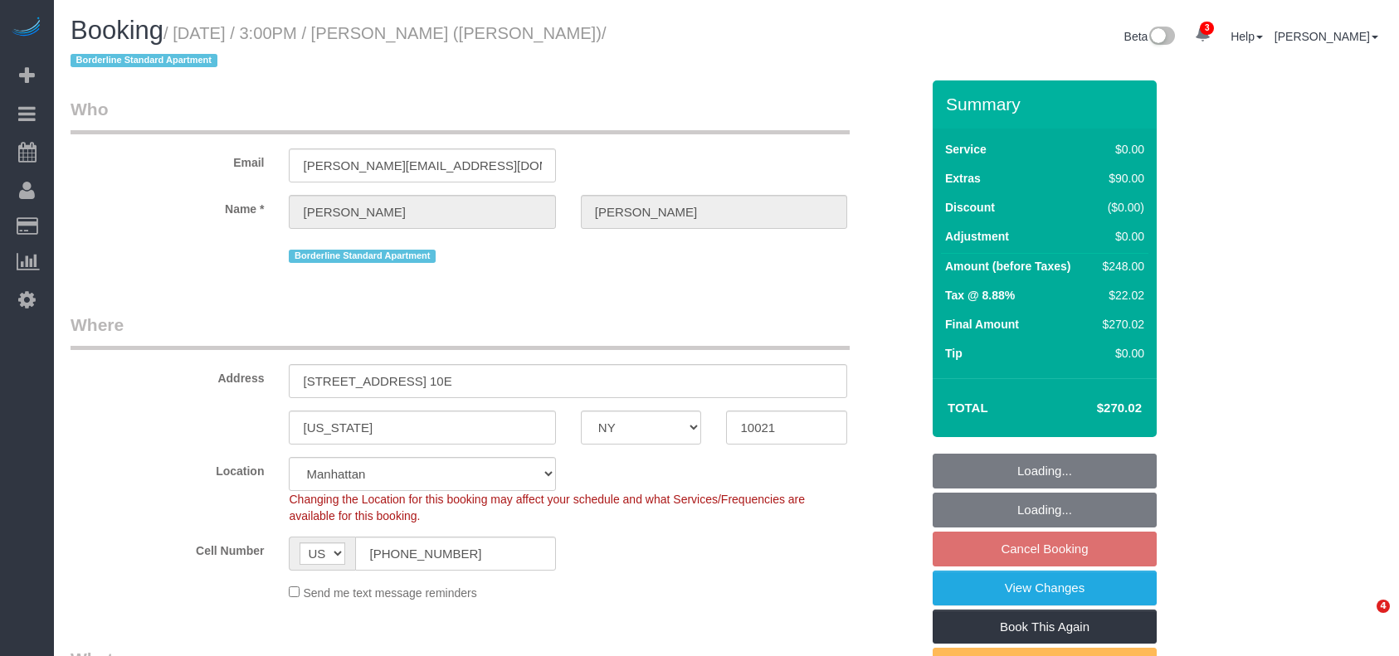
select select "NY"
select select "2"
select select "string:stripe-pm_1R58S94VGloSiKo7oTDM75CS"
select select "spot8"
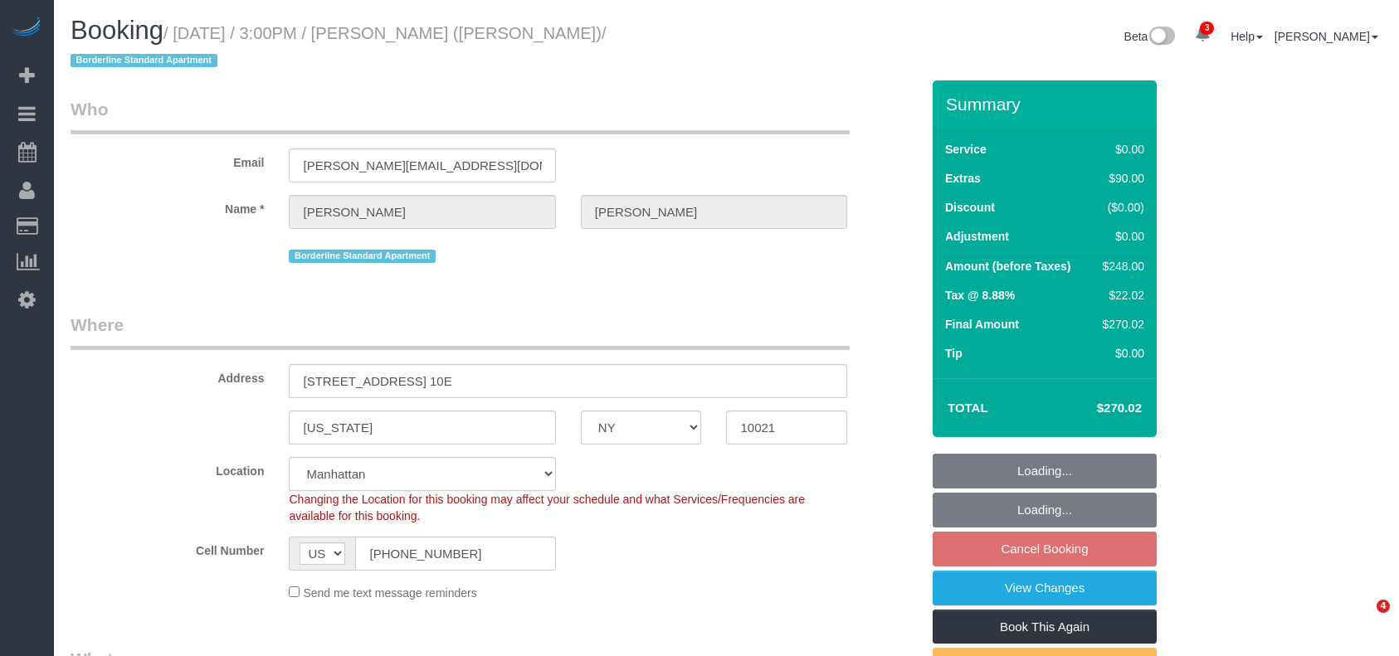
select select "number:89"
select select "number:90"
select select "number:15"
select select "number:6"
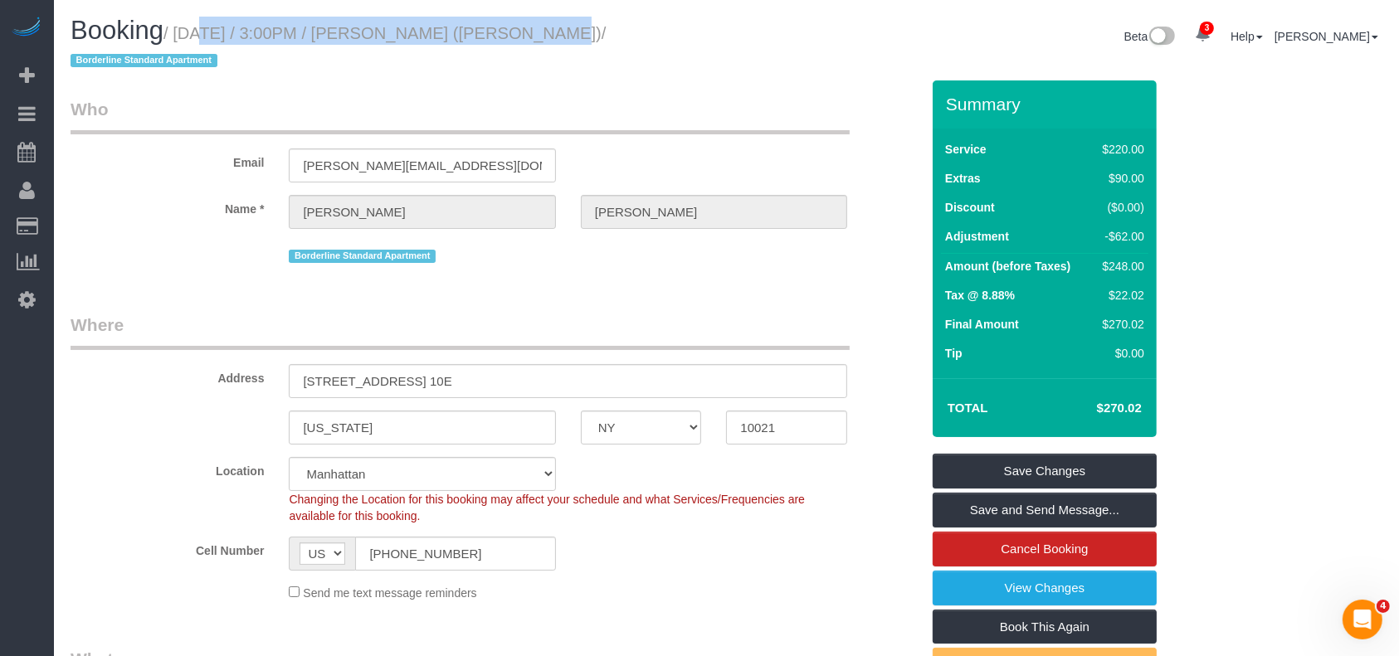
drag, startPoint x: 176, startPoint y: 30, endPoint x: 510, endPoint y: 30, distance: 334.3
click at [510, 30] on small "/ [DATE] / 3:00PM / [PERSON_NAME] ([PERSON_NAME]) / Borderline Standard Apartme…" at bounding box center [339, 47] width 536 height 46
copy small "[DATE] / 3:00PM / [PERSON_NAME]"
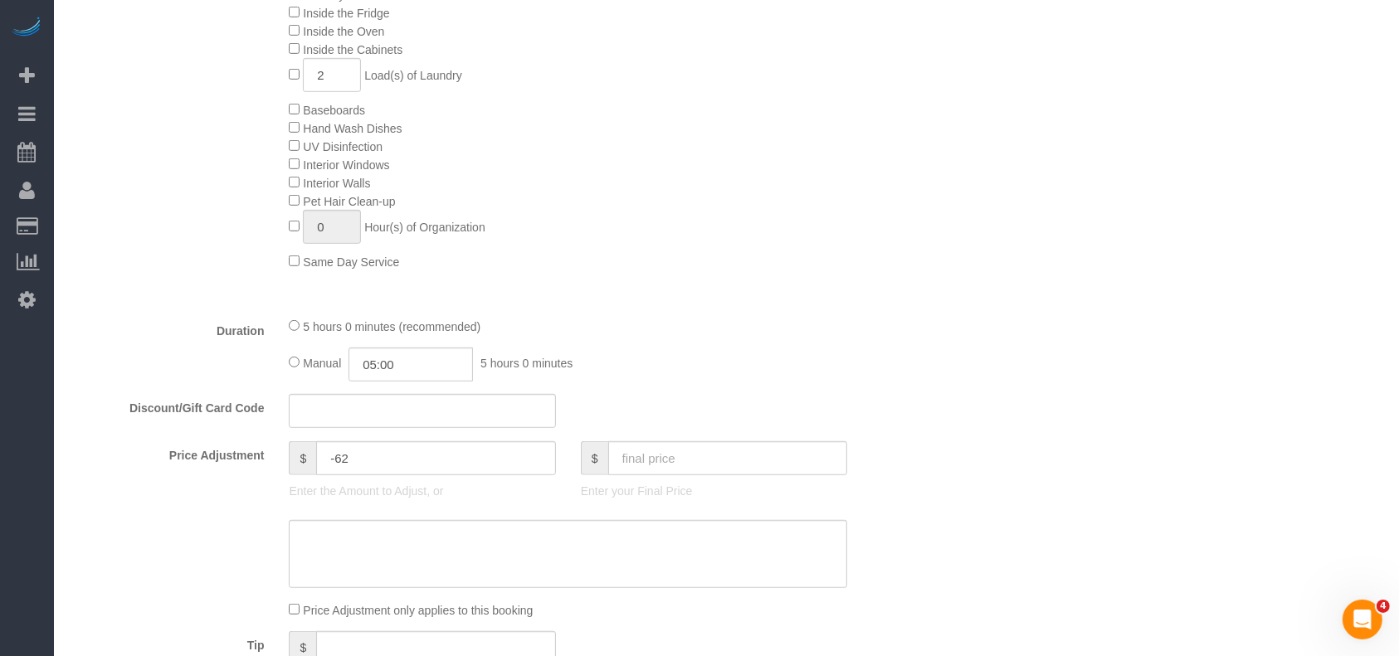
scroll to position [1216, 0]
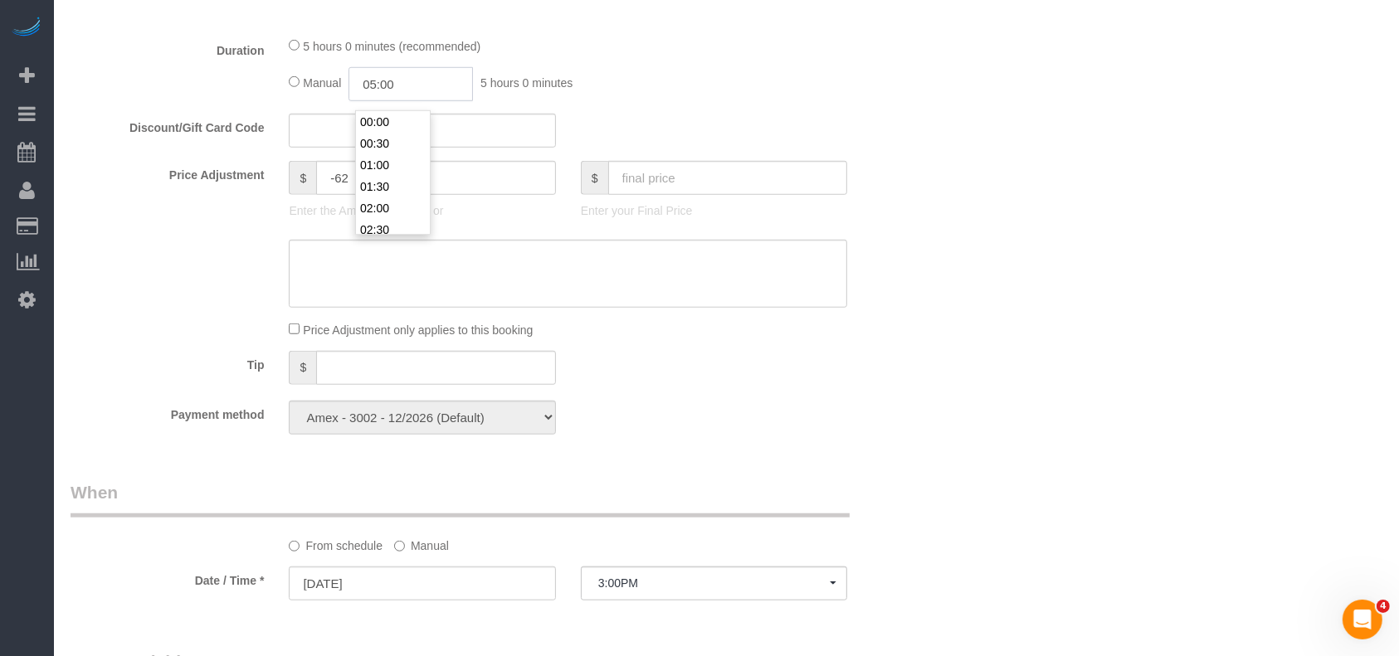
click at [426, 83] on input "05:00" at bounding box center [410, 84] width 124 height 34
type input "02:30"
click at [392, 221] on li "02:30" at bounding box center [393, 230] width 74 height 22
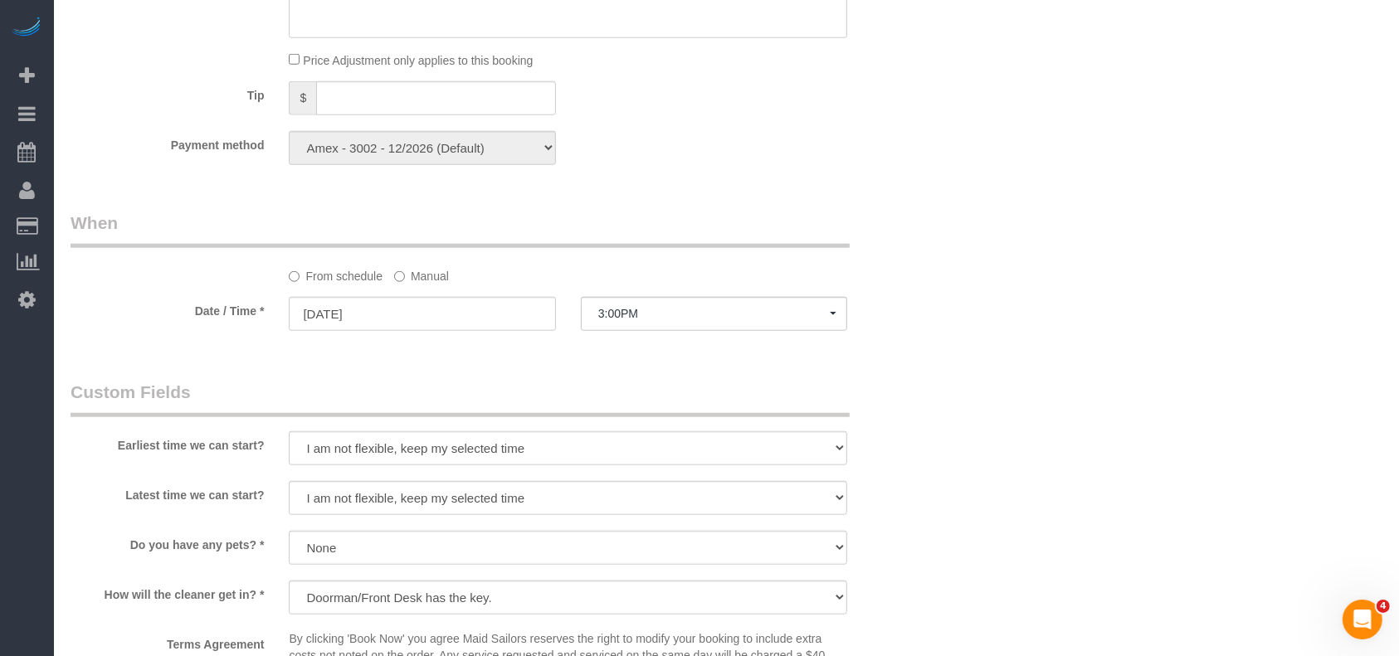
select select "spot68"
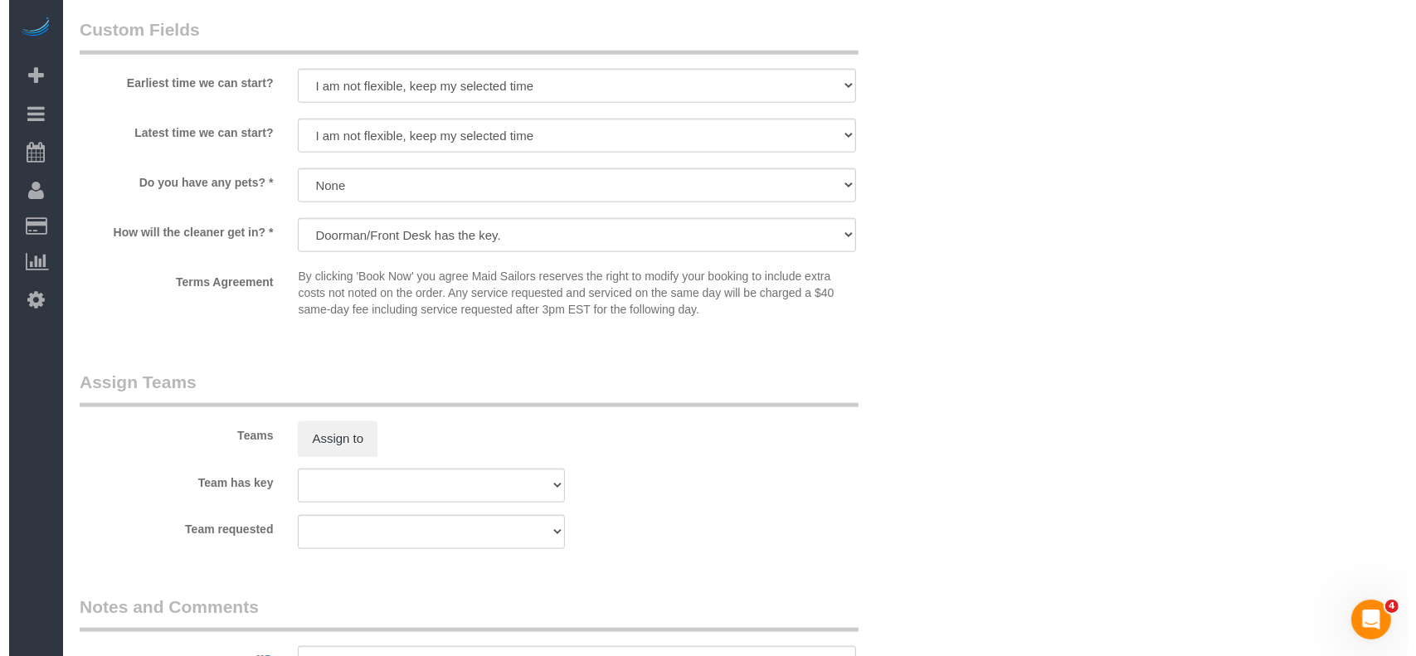
scroll to position [2212, 0]
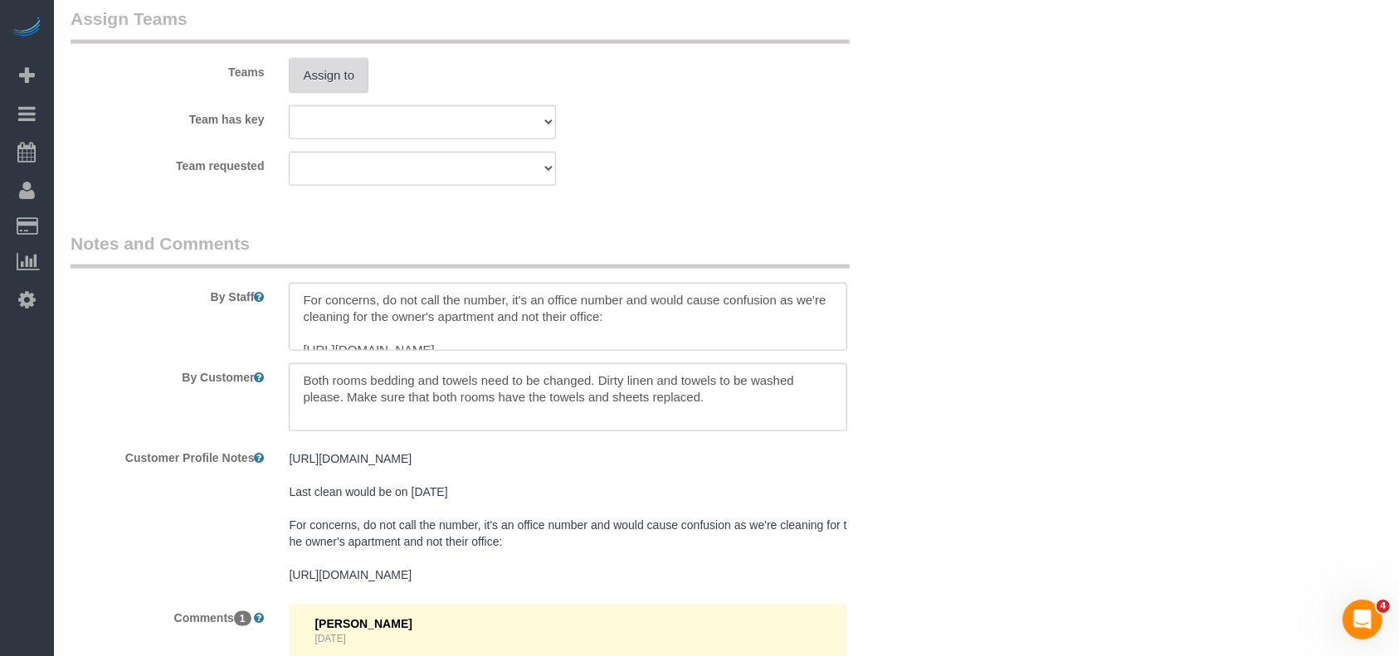
click at [331, 70] on button "Assign to" at bounding box center [329, 75] width 80 height 35
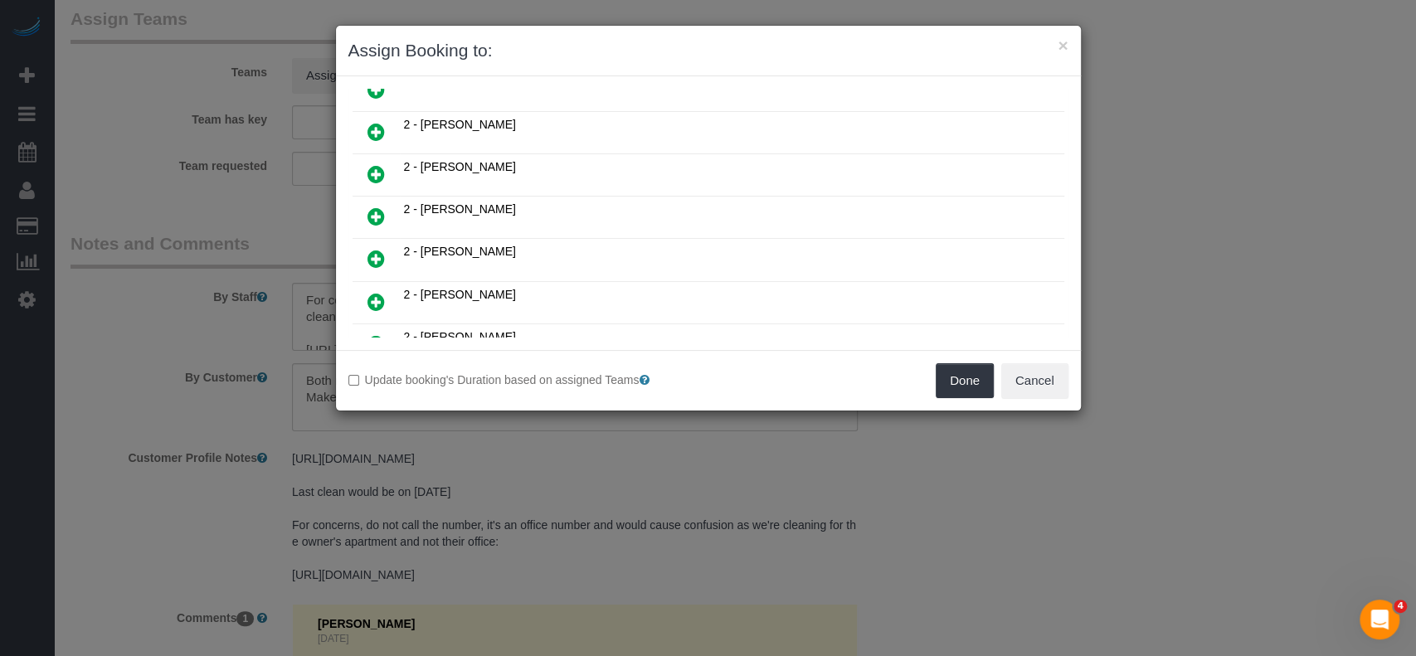
scroll to position [664, 0]
click at [375, 206] on icon at bounding box center [376, 216] width 17 height 20
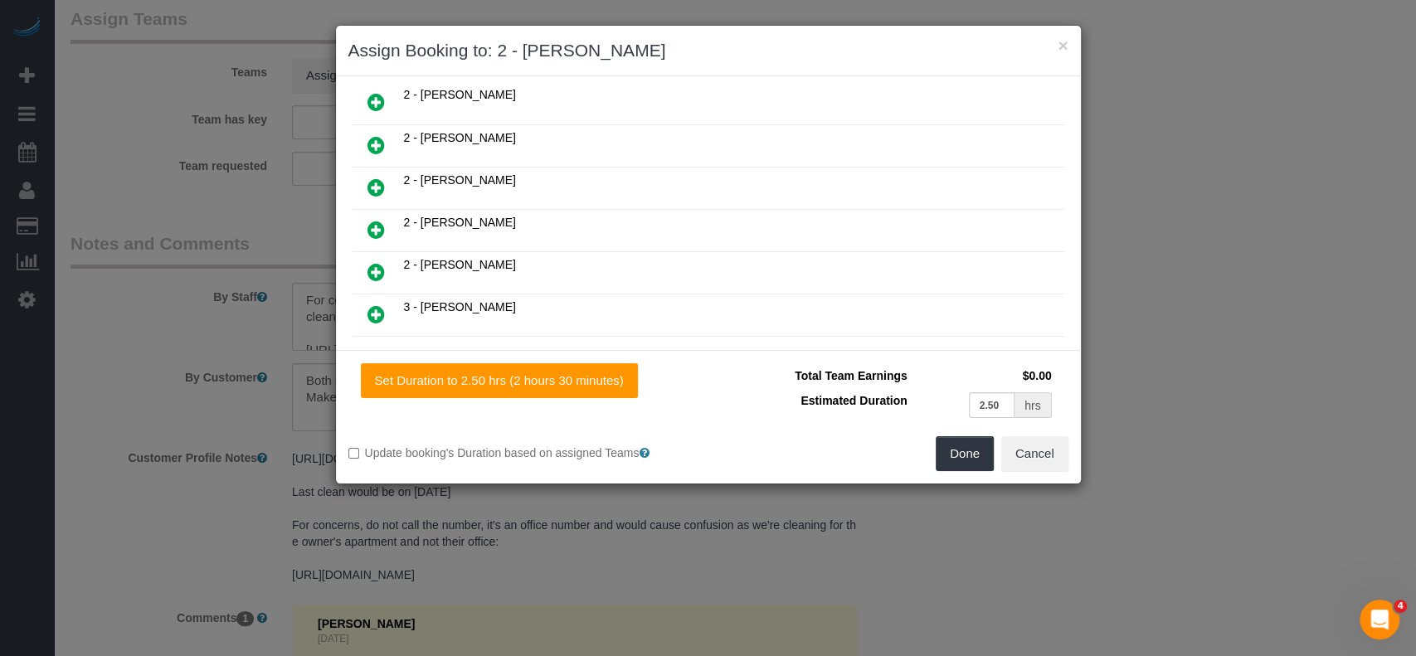
scroll to position [923, 0]
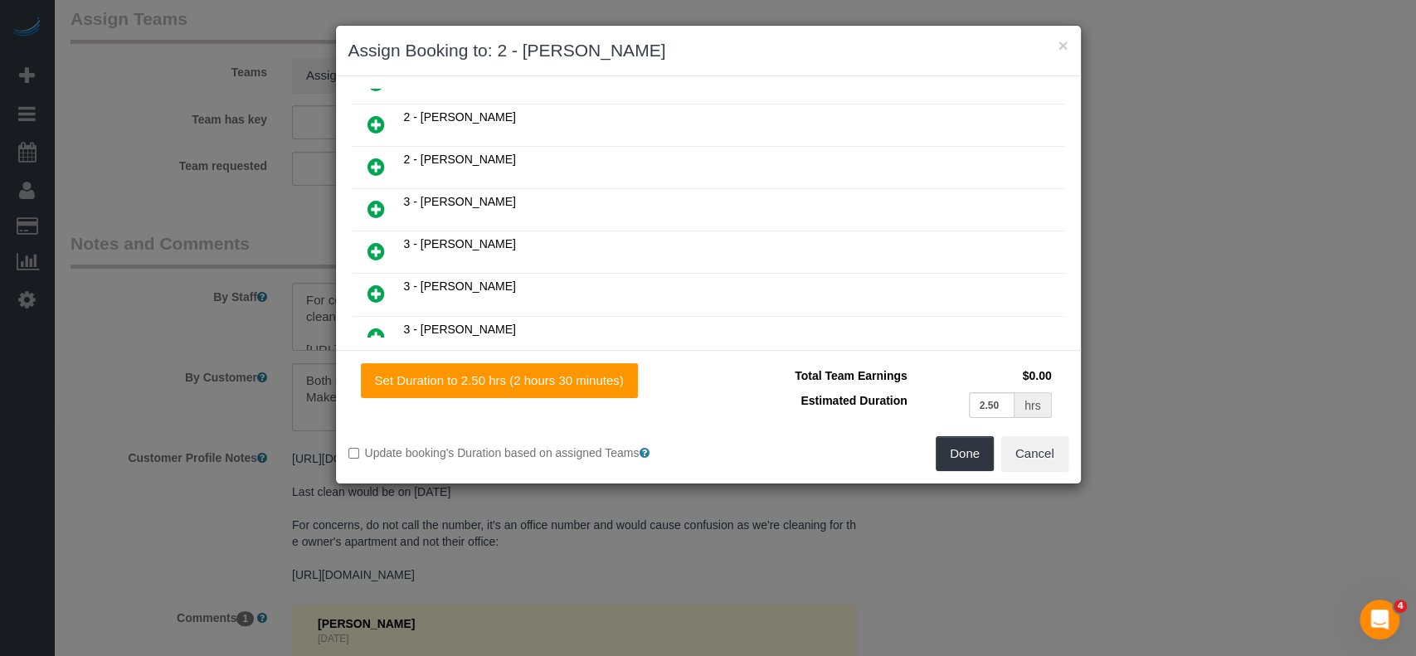
drag, startPoint x: 376, startPoint y: 219, endPoint x: 611, endPoint y: 226, distance: 234.9
click at [377, 241] on icon at bounding box center [376, 251] width 17 height 20
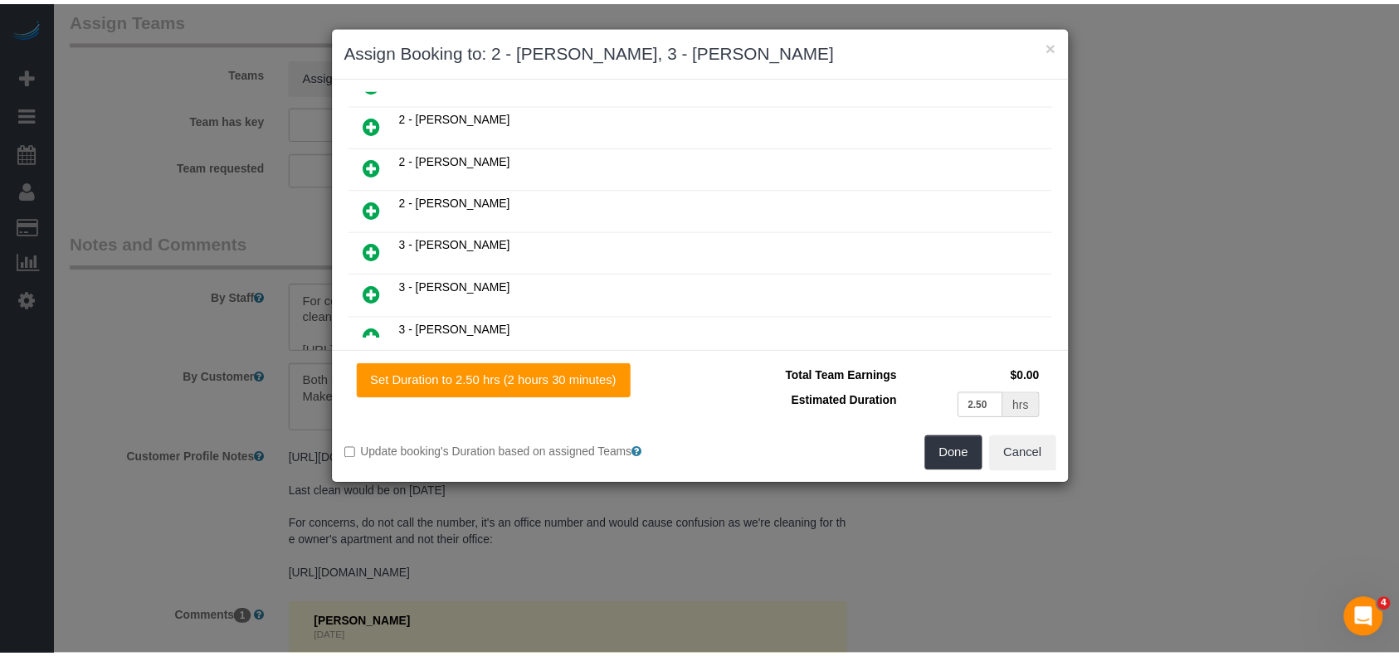
scroll to position [964, 0]
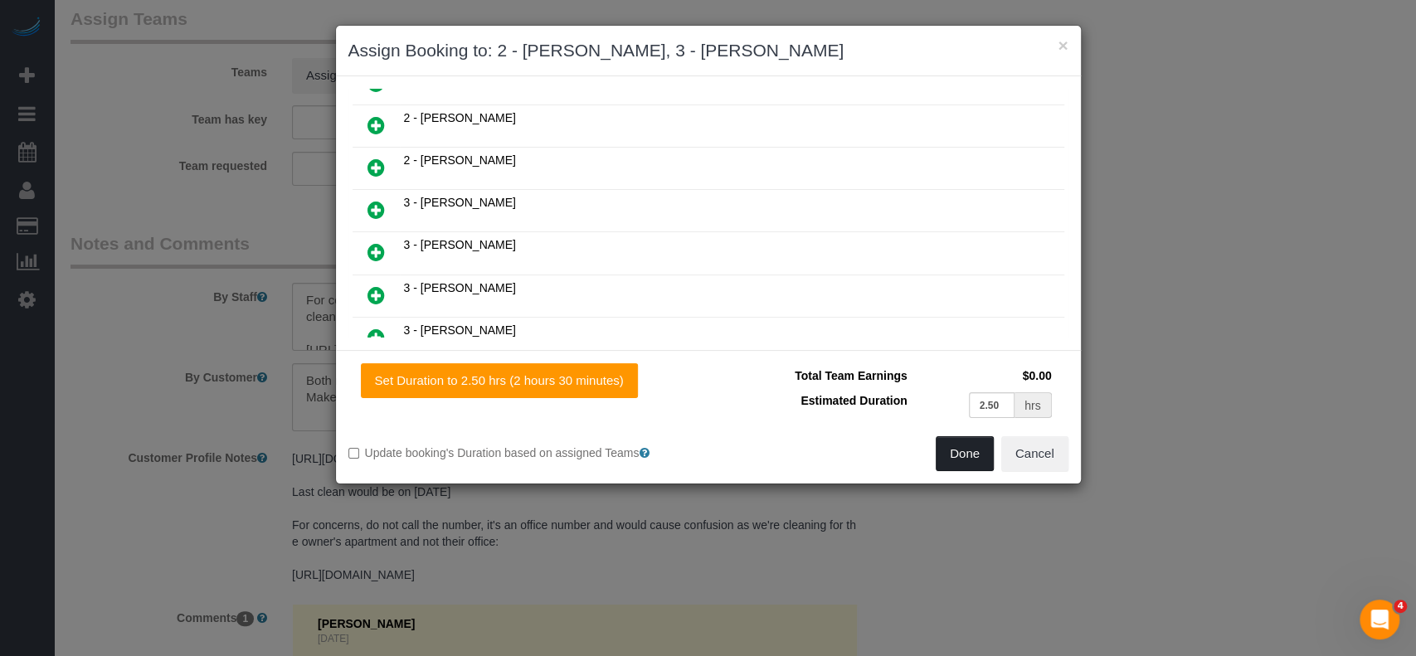
click at [964, 459] on button "Done" at bounding box center [965, 453] width 58 height 35
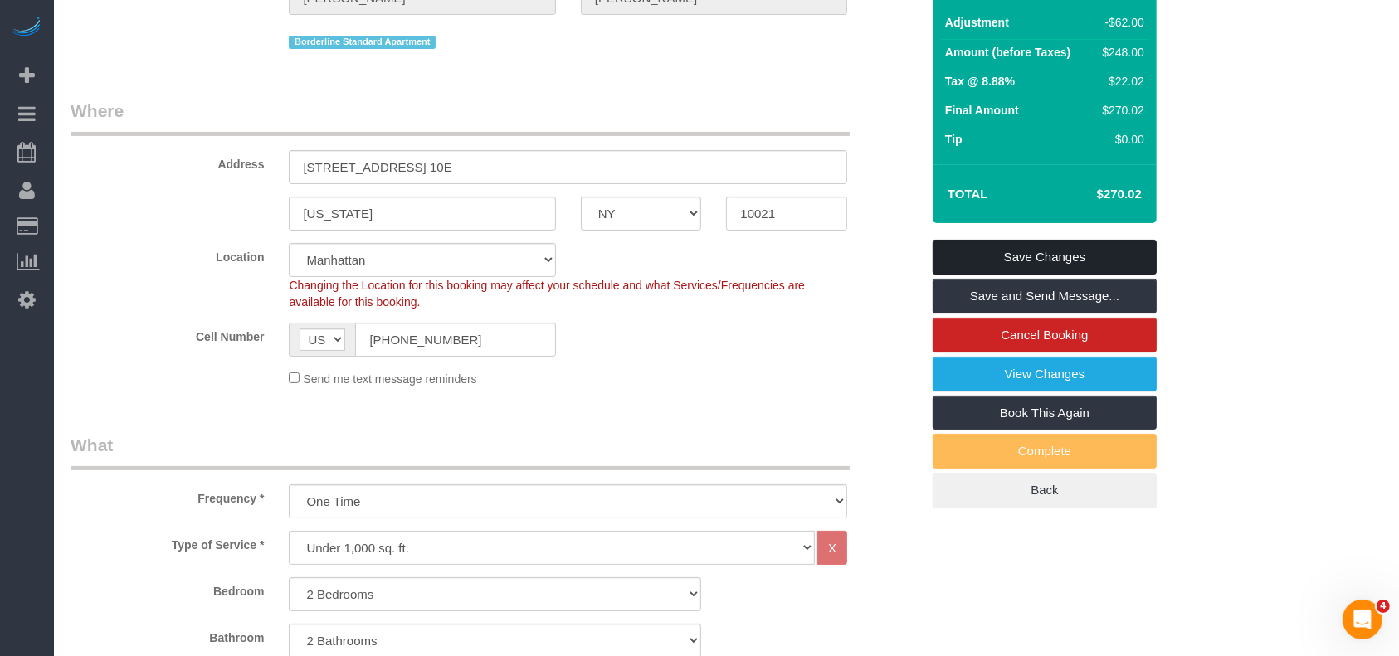
scroll to position [110, 0]
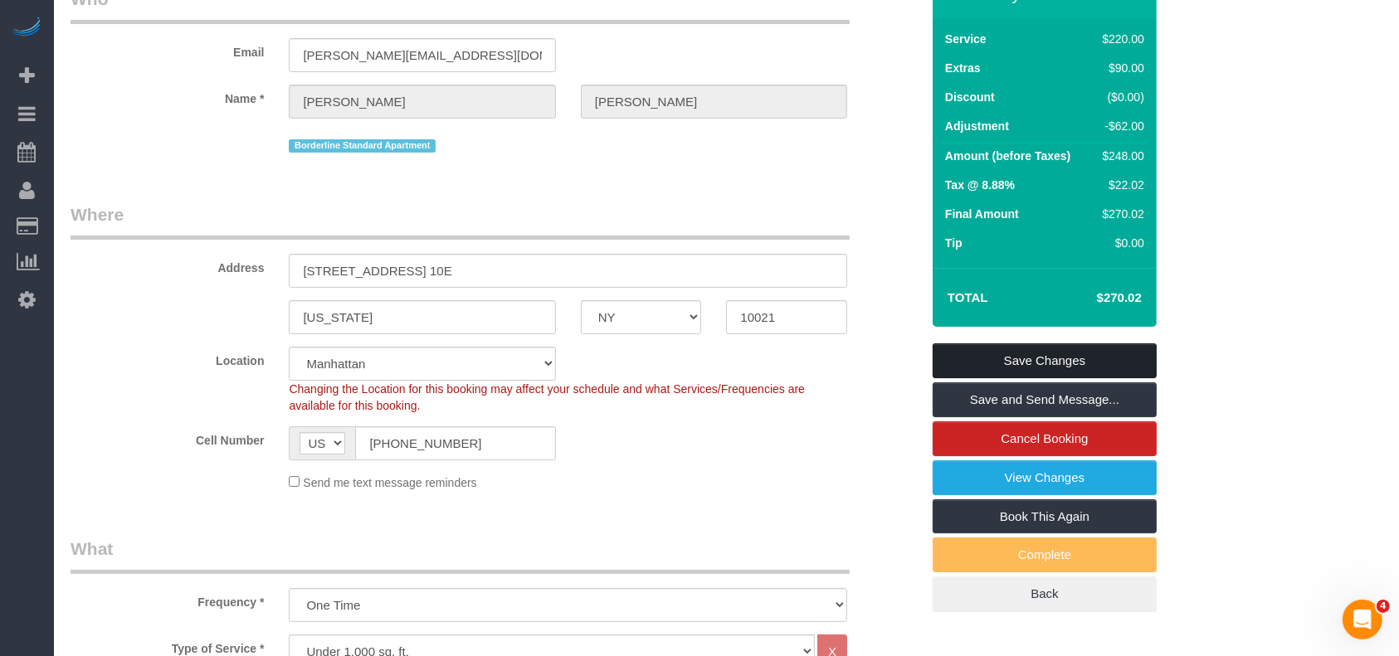
click at [1064, 352] on link "Save Changes" at bounding box center [1044, 360] width 224 height 35
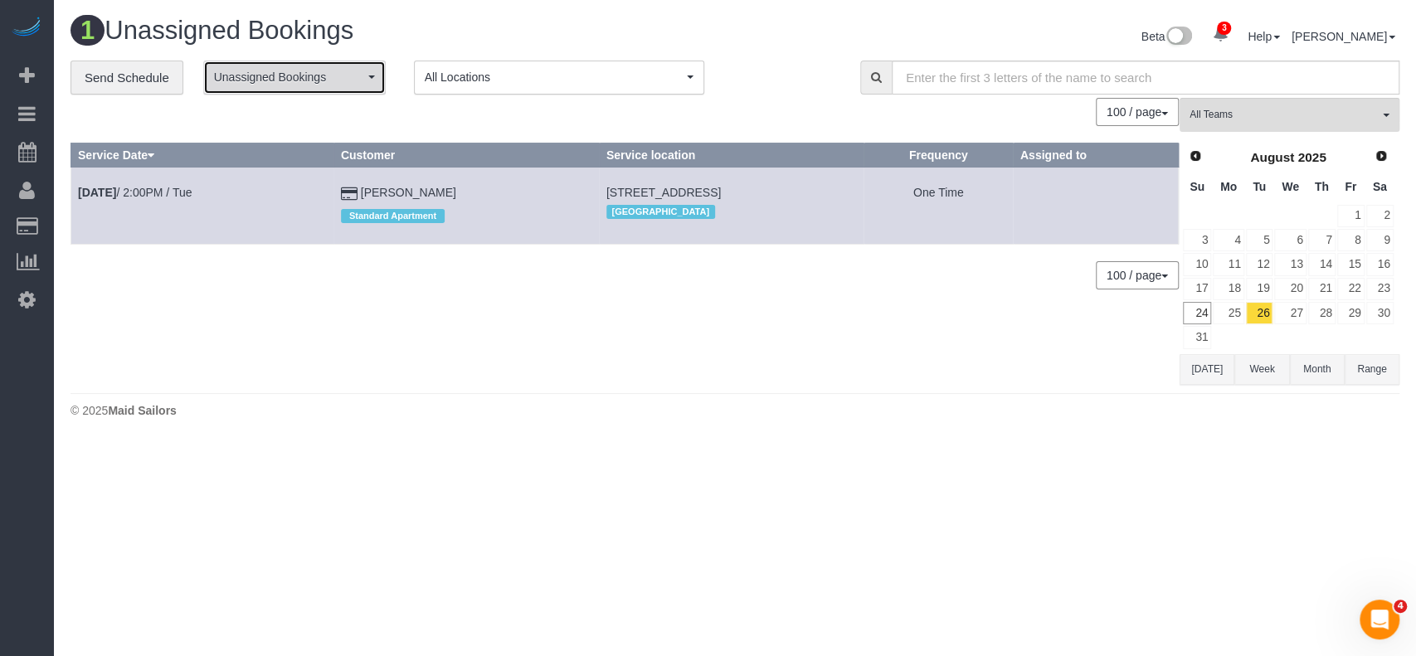
click at [358, 80] on span "Unassigned Bookings" at bounding box center [289, 77] width 150 height 17
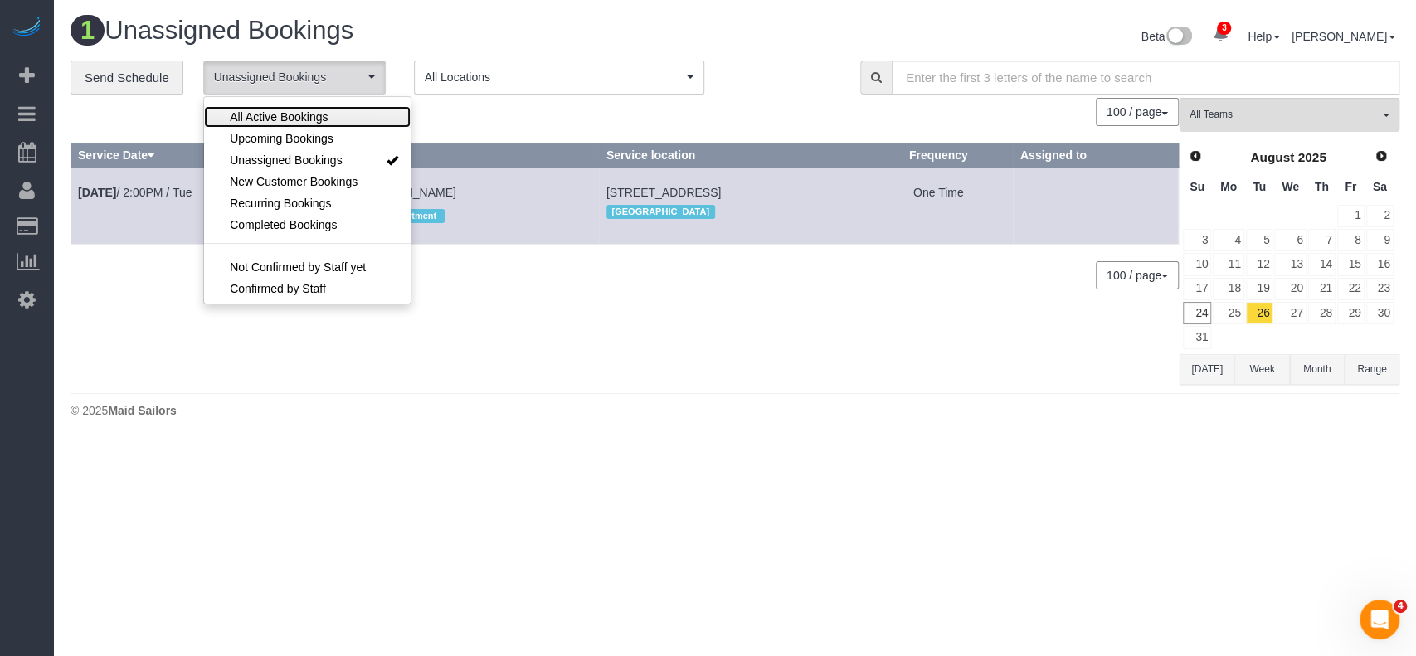
drag, startPoint x: 325, startPoint y: 113, endPoint x: 431, endPoint y: 51, distance: 122.7
click at [325, 110] on span "All Active Bookings" at bounding box center [279, 117] width 98 height 17
select select "***"
click at [507, 37] on h1 "1 Unassigned Bookings" at bounding box center [397, 31] width 652 height 28
